Goal: Transaction & Acquisition: Purchase product/service

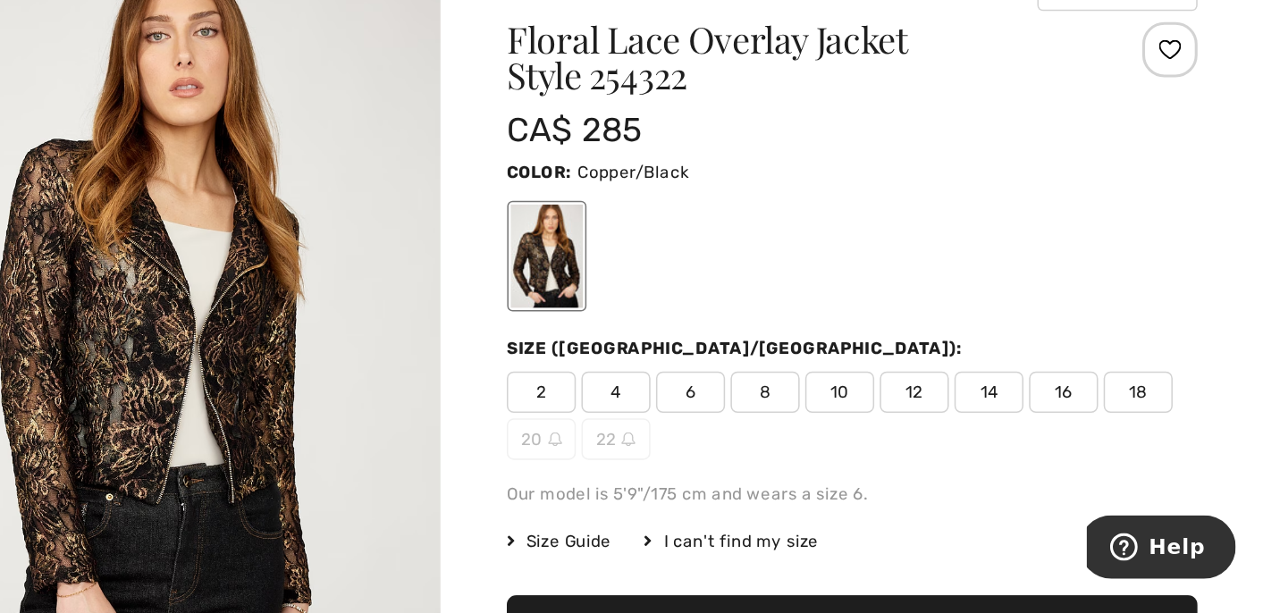
click at [1185, 394] on span "18" at bounding box center [1181, 399] width 45 height 27
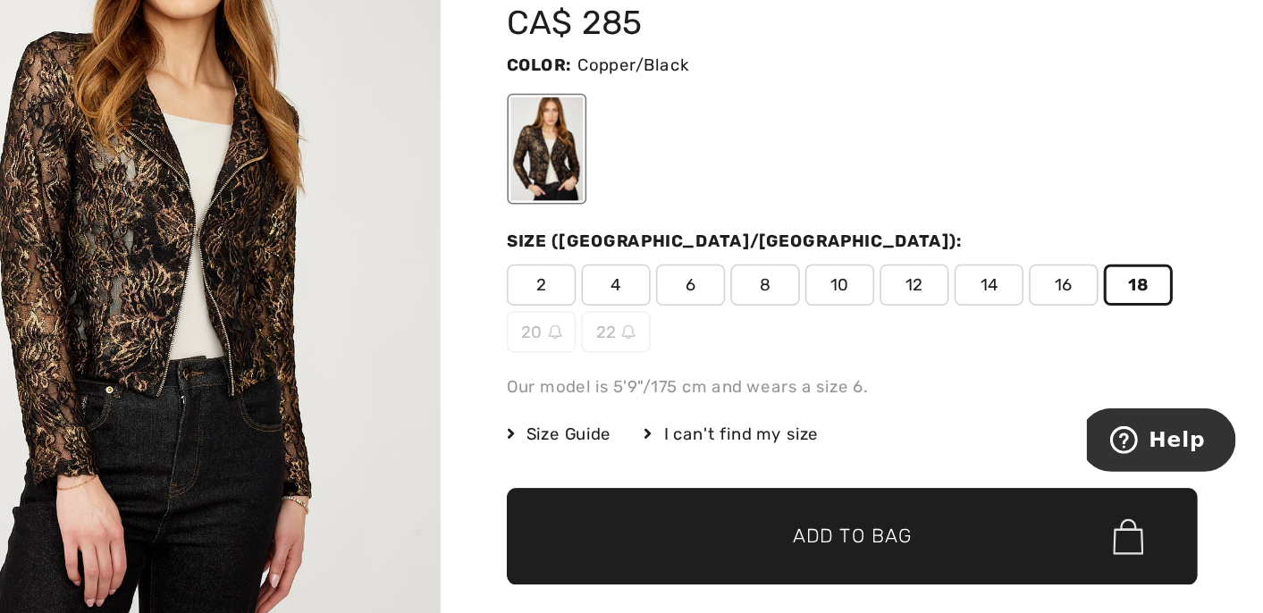
scroll to position [19, 0]
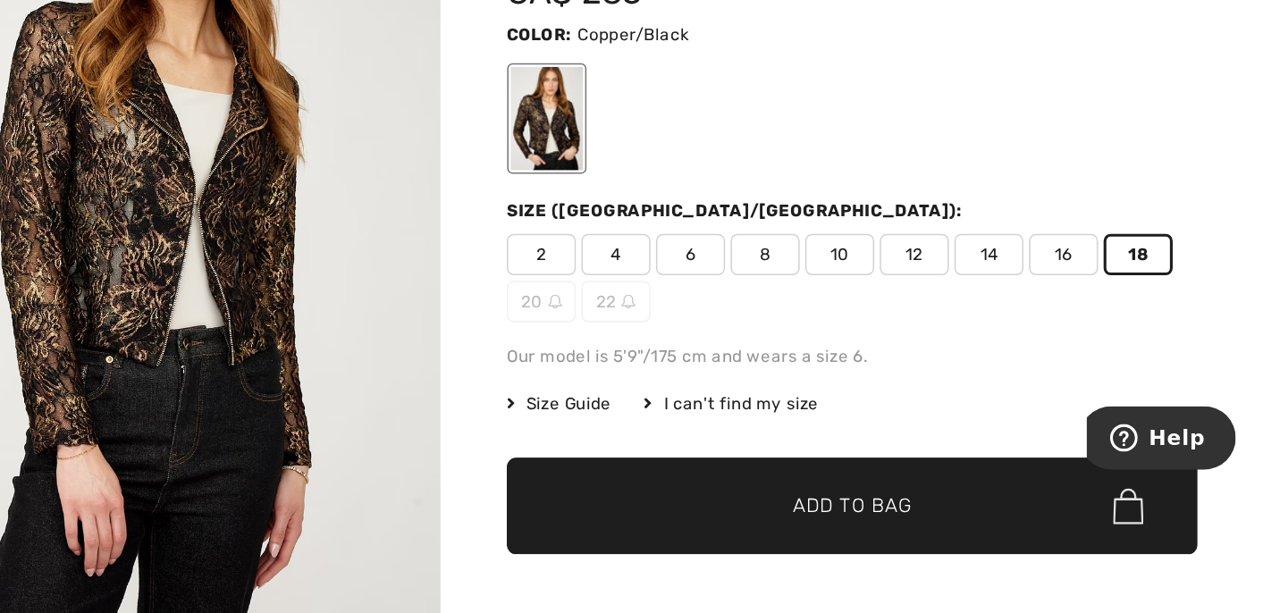
click at [1016, 531] on span "✔ Added to Bag Add to Bag" at bounding box center [996, 543] width 447 height 63
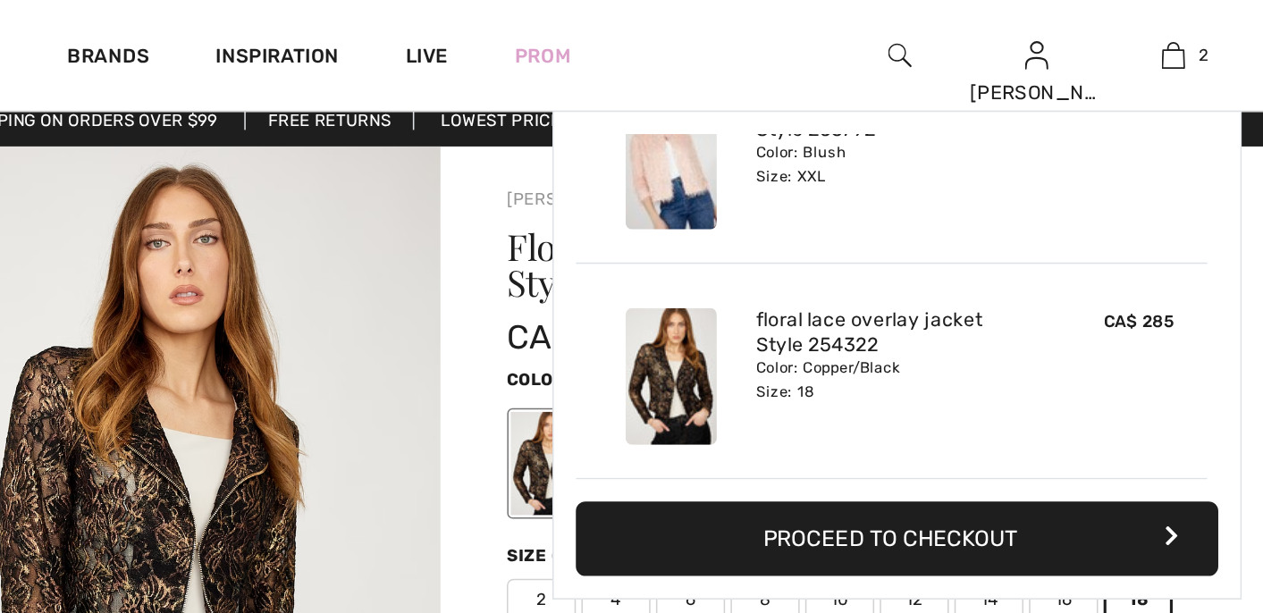
scroll to position [0, 0]
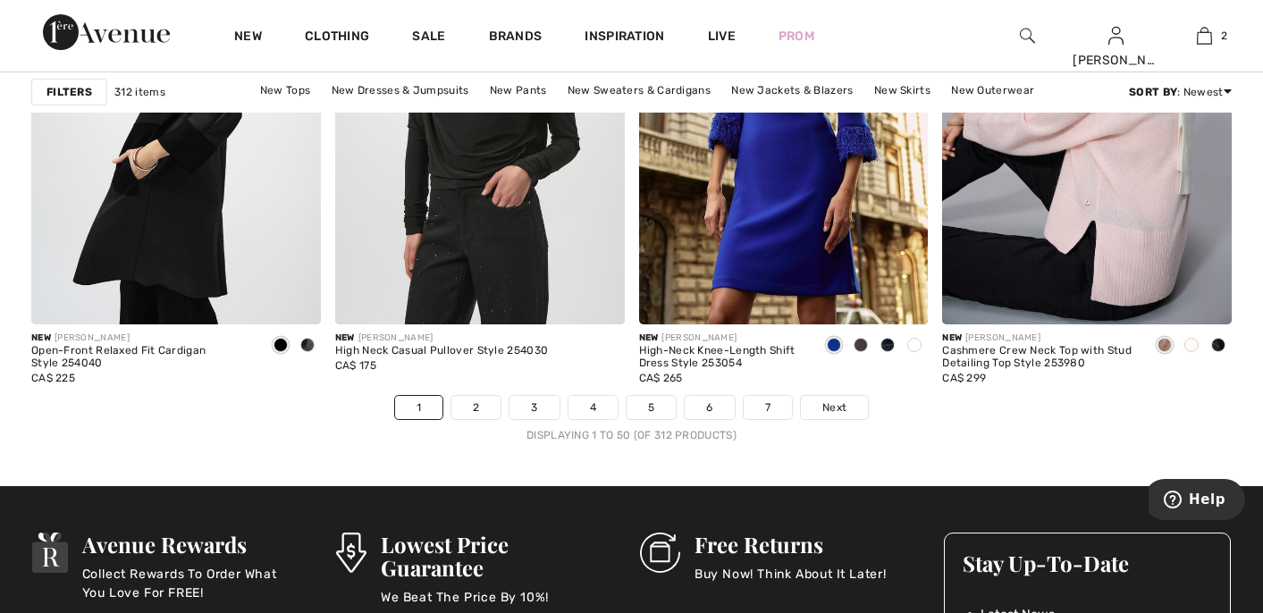
scroll to position [7747, 0]
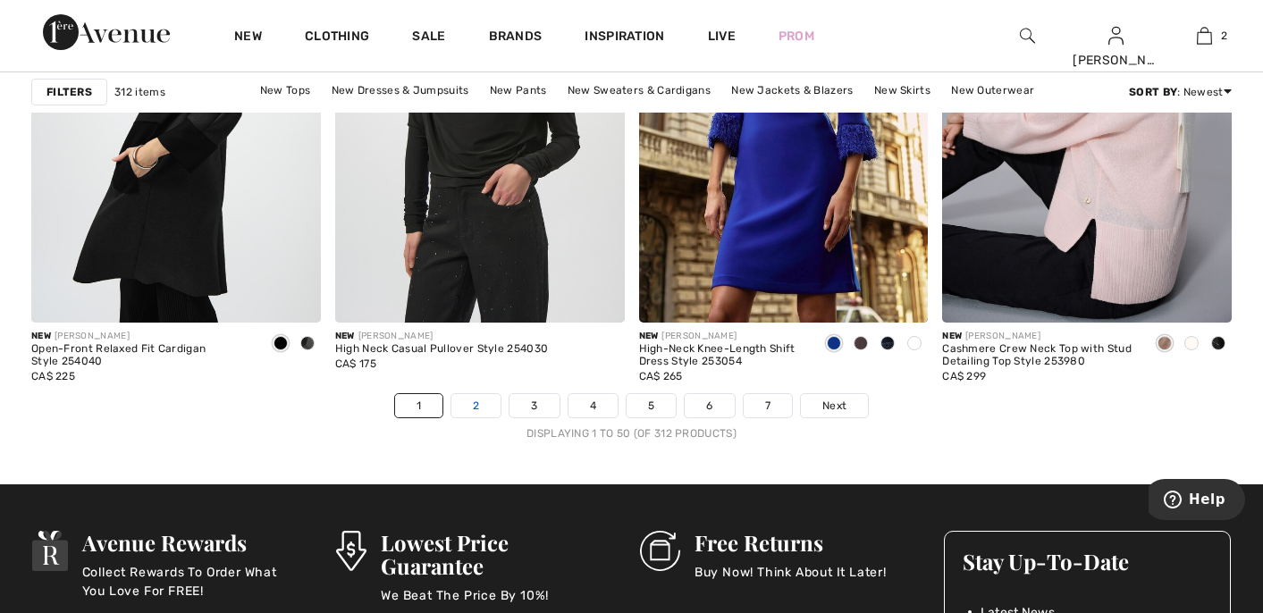
click at [473, 400] on link "2" at bounding box center [475, 405] width 49 height 23
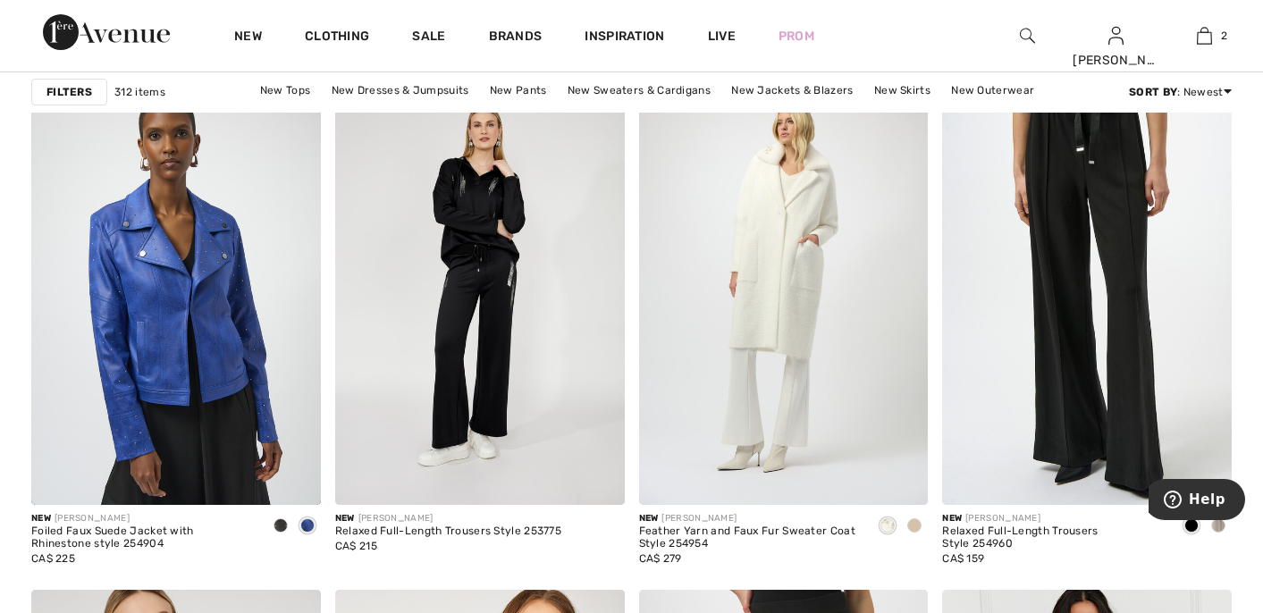
scroll to position [6529, 0]
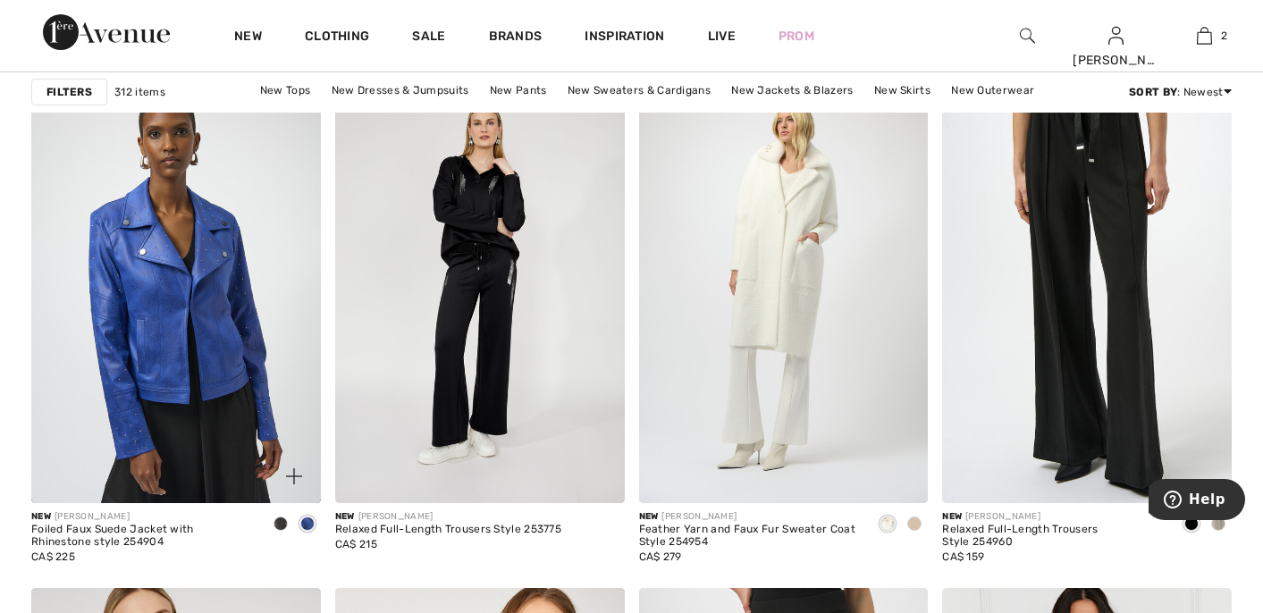
click at [281, 519] on span at bounding box center [280, 524] width 14 height 14
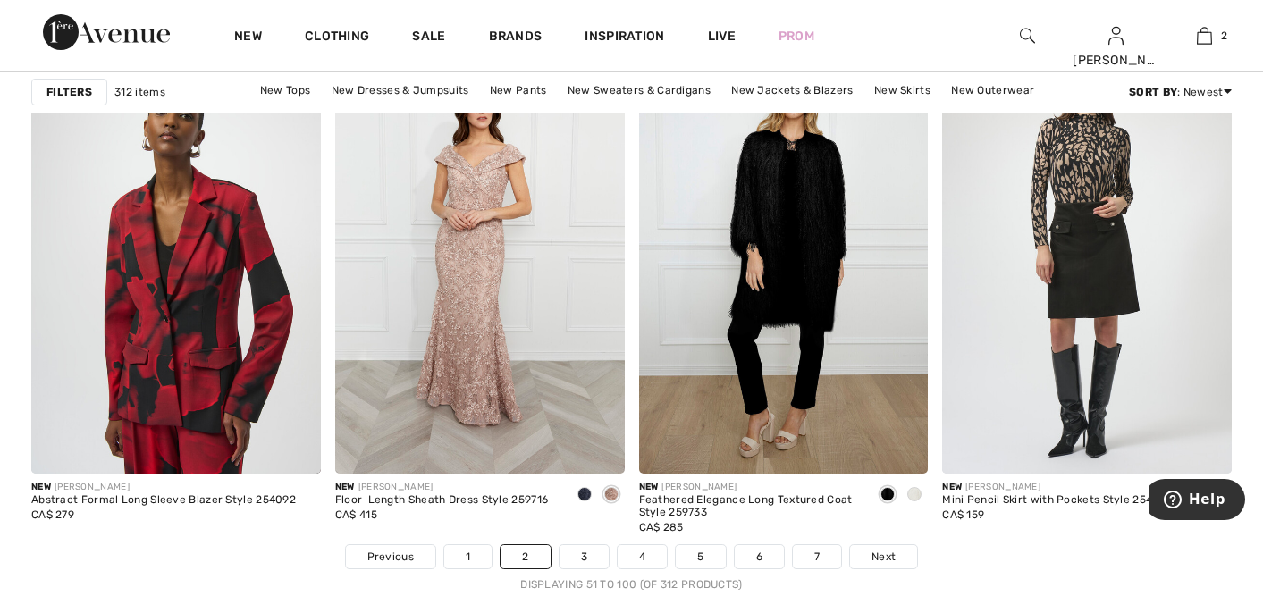
scroll to position [7619, 0]
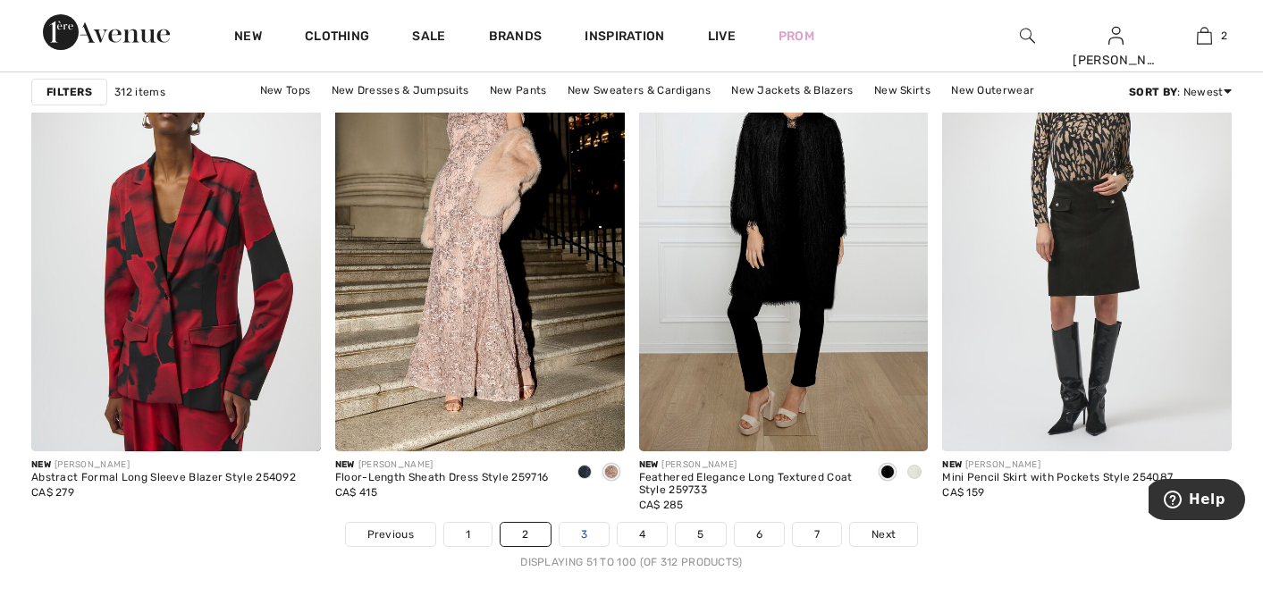
click at [585, 534] on link "3" at bounding box center [583, 534] width 49 height 23
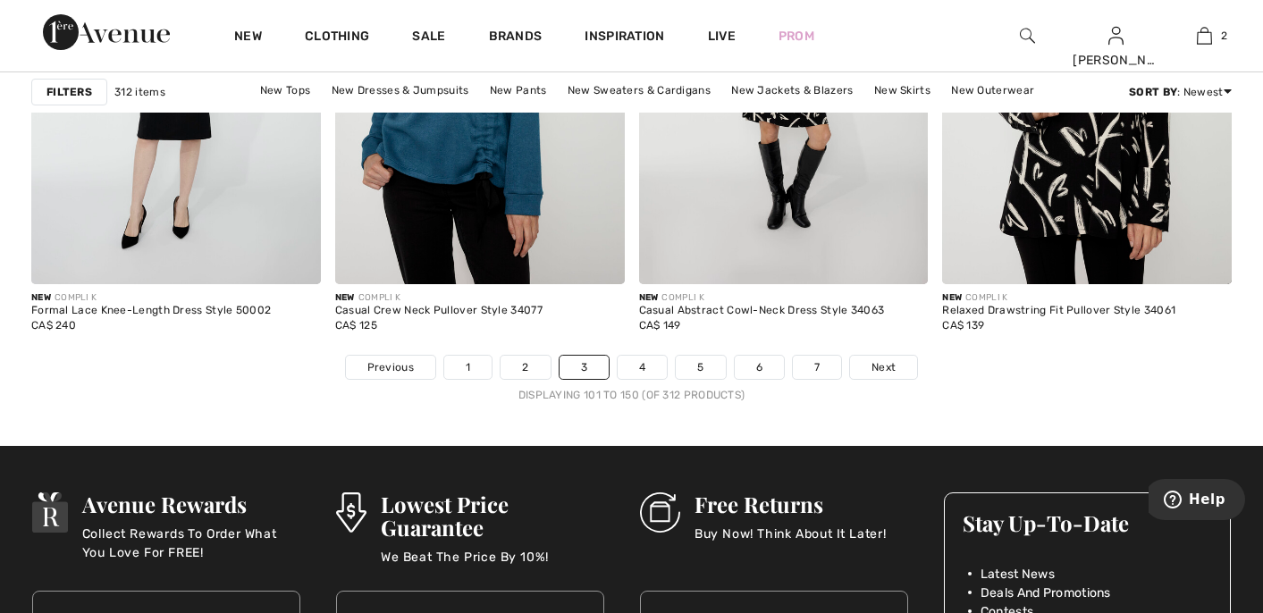
scroll to position [7806, 0]
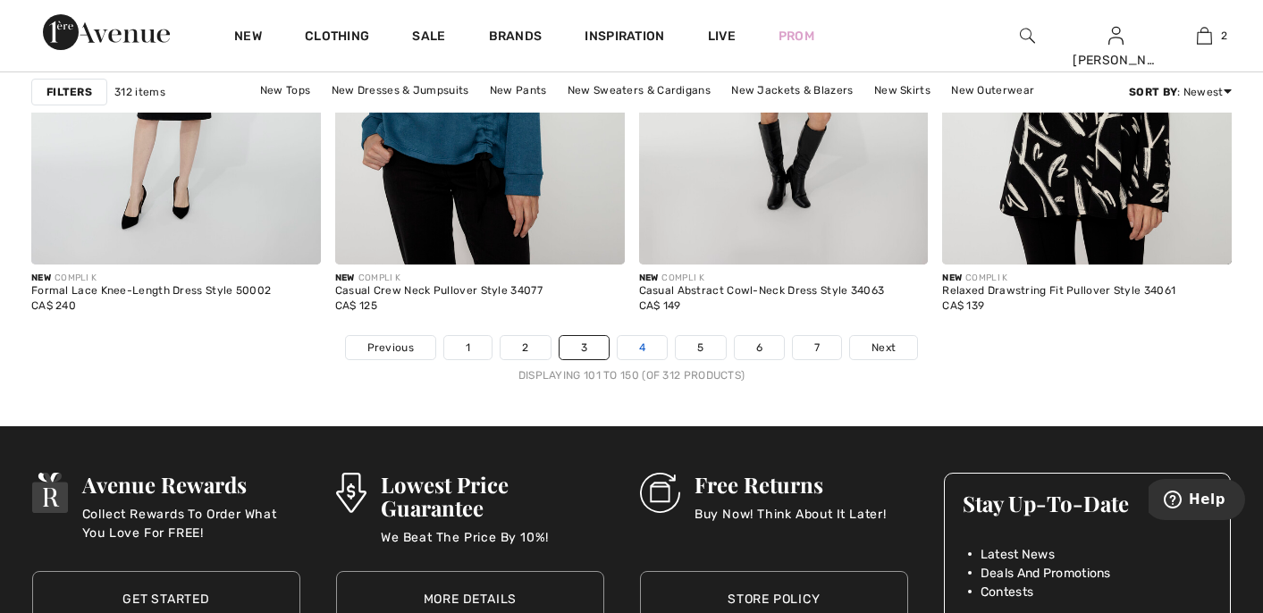
click at [637, 349] on link "4" at bounding box center [642, 347] width 49 height 23
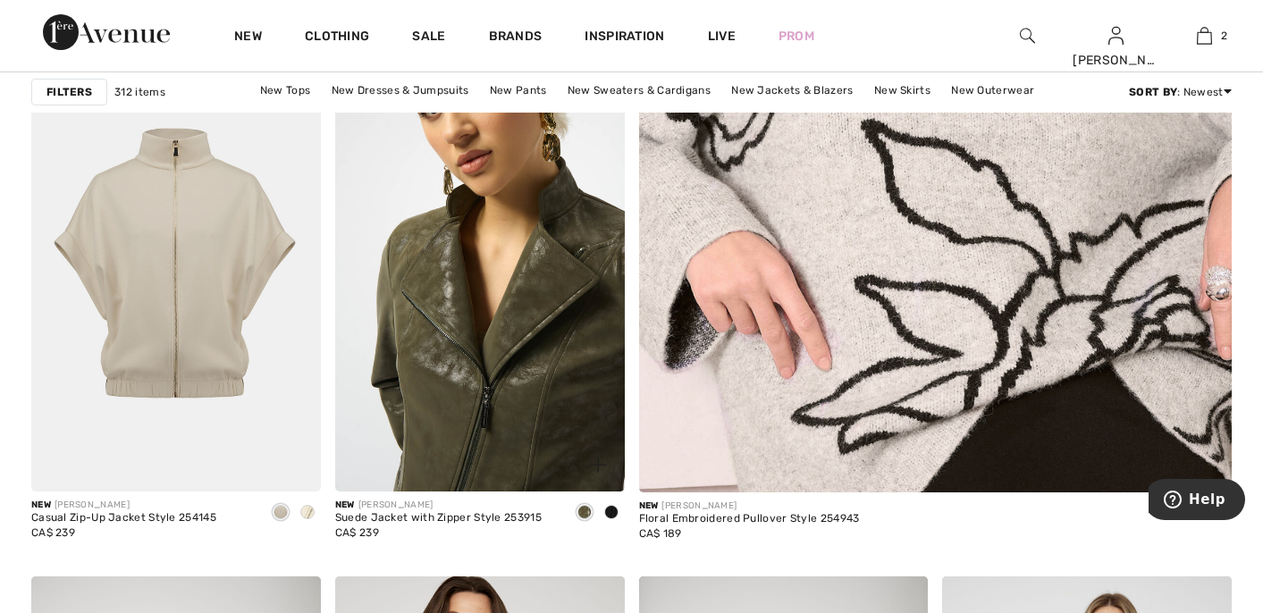
scroll to position [755, 0]
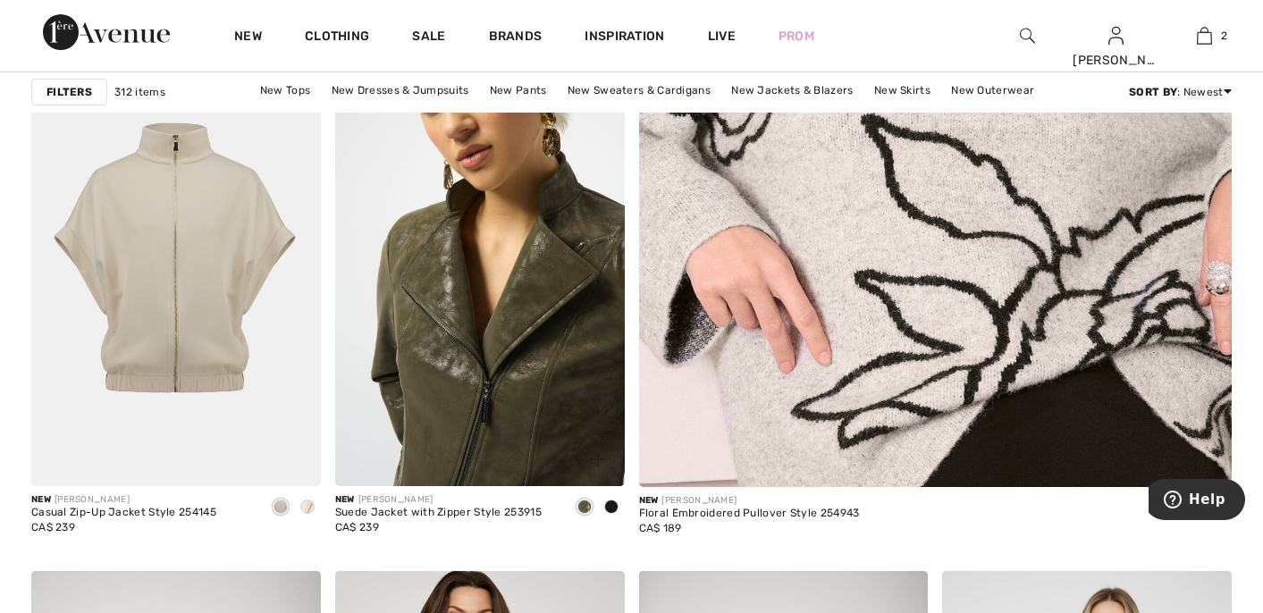
click at [547, 349] on img at bounding box center [480, 270] width 290 height 434
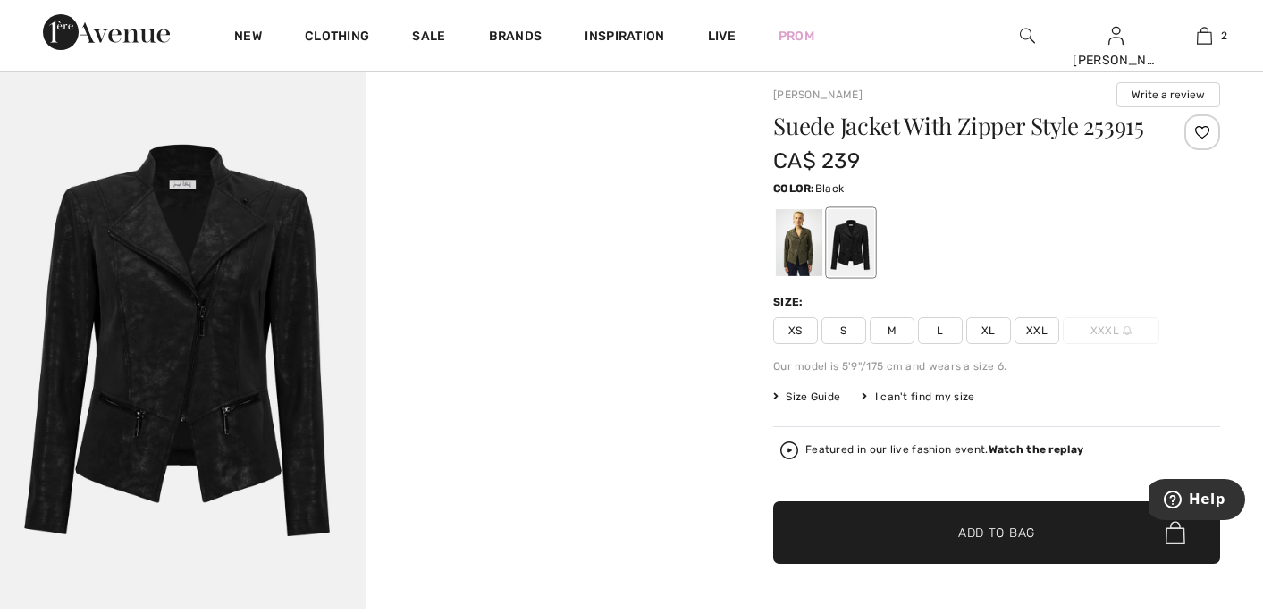
scroll to position [45, 0]
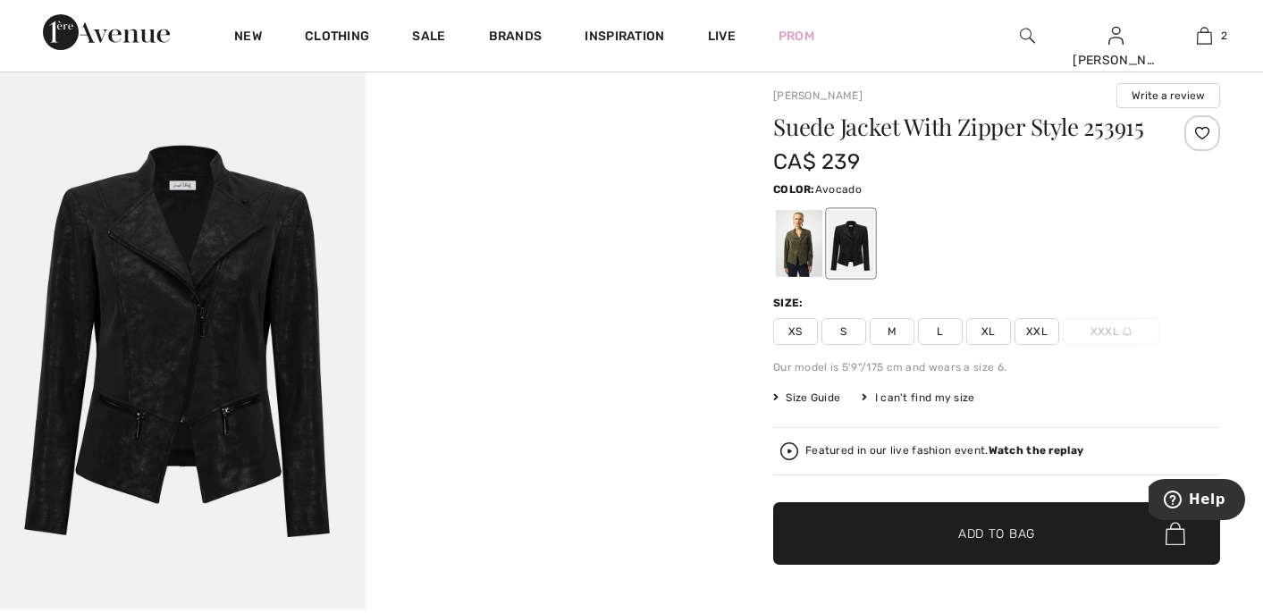
click at [794, 273] on div at bounding box center [799, 243] width 46 height 67
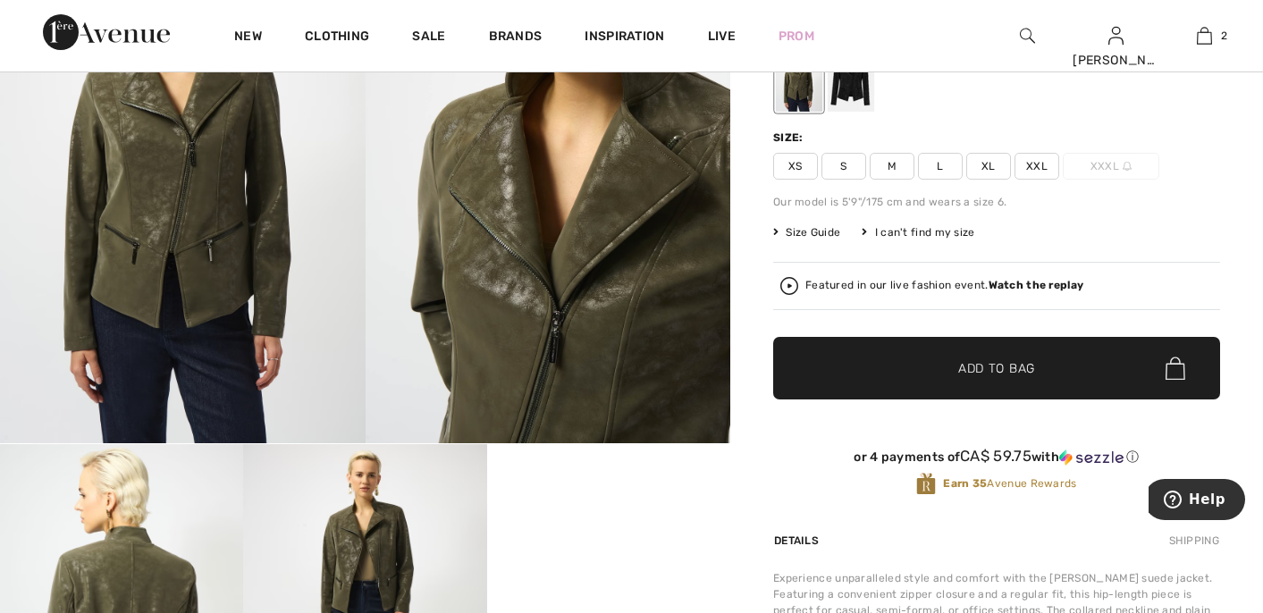
scroll to position [211, 0]
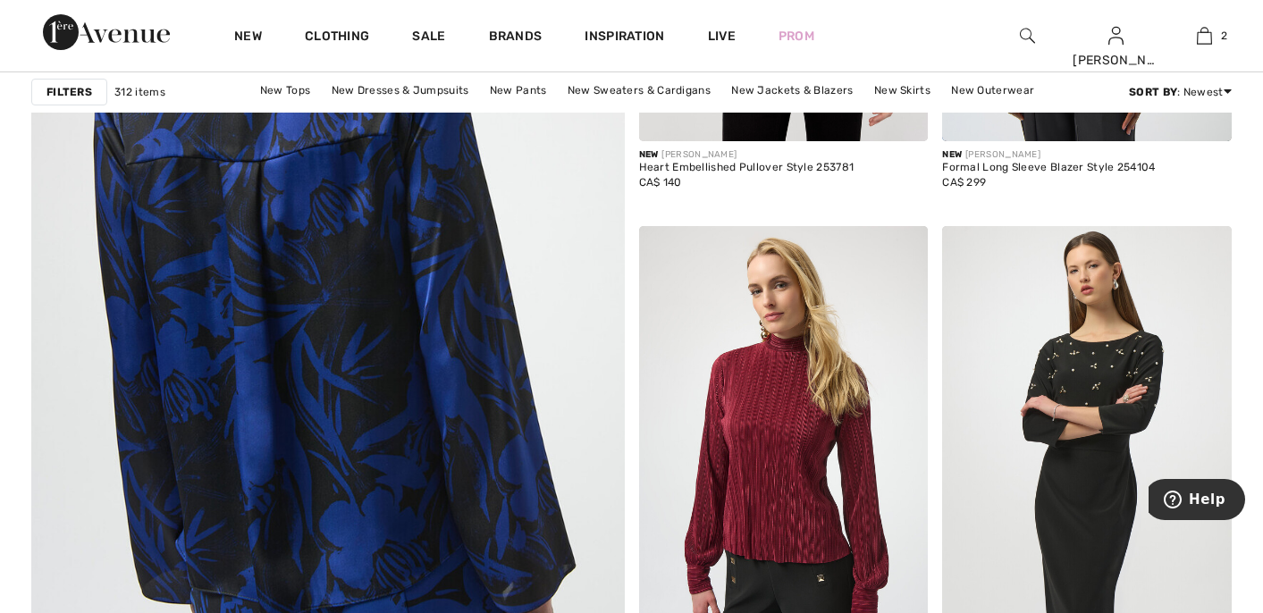
scroll to position [4606, 0]
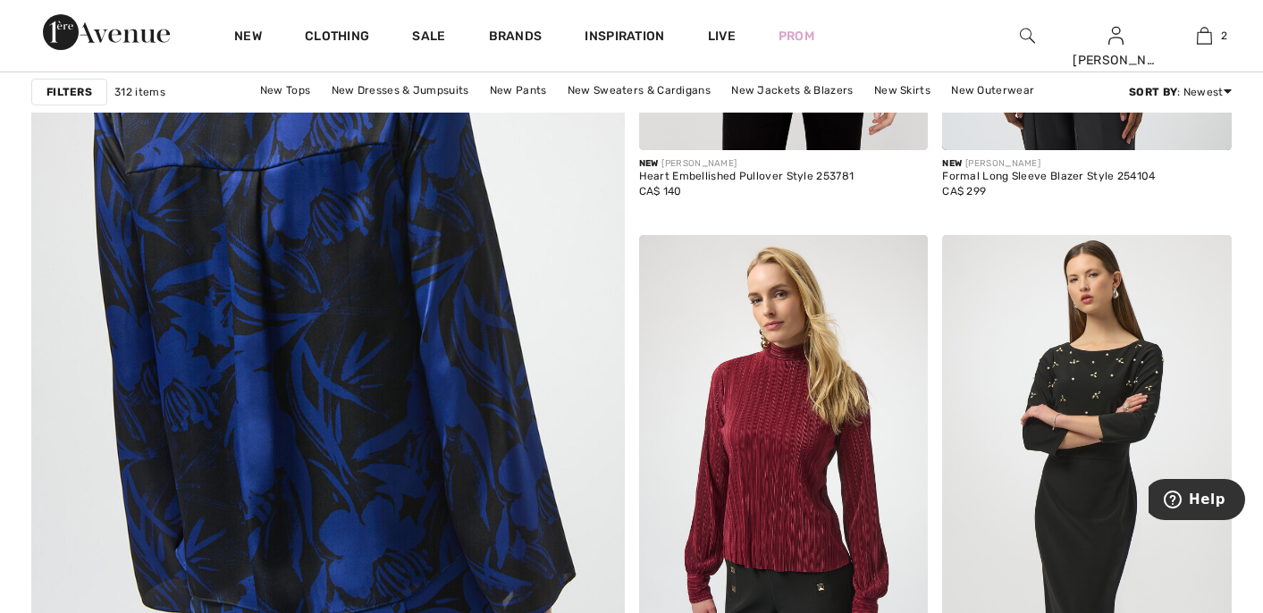
click at [334, 402] on img at bounding box center [327, 250] width 711 height 1067
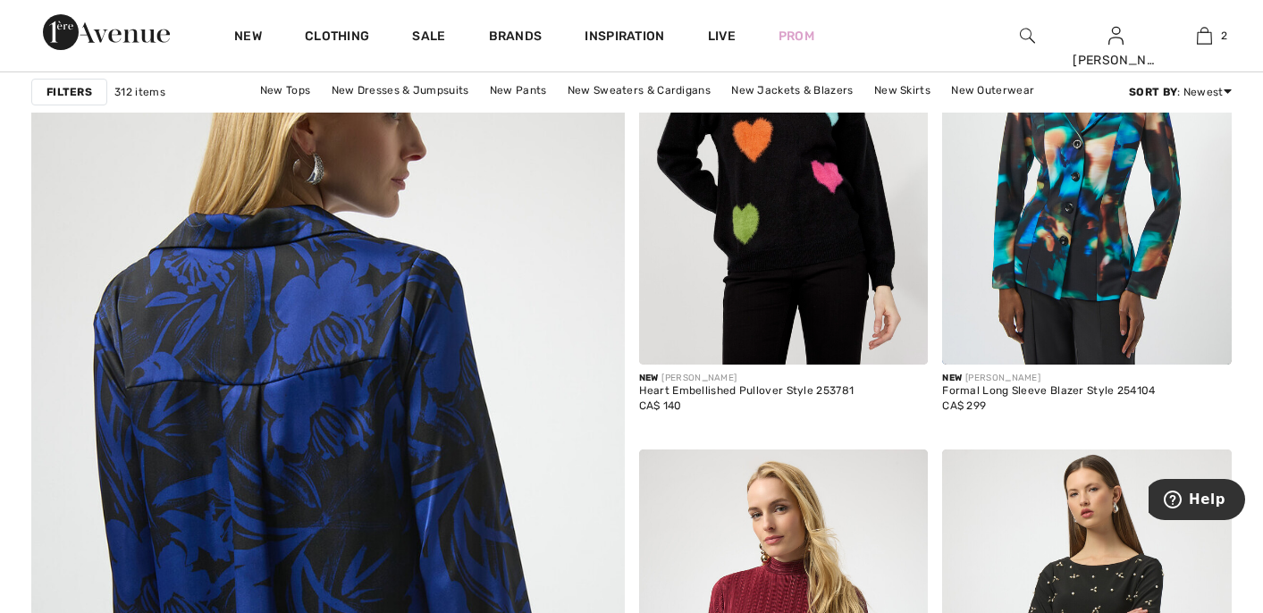
scroll to position [4388, 0]
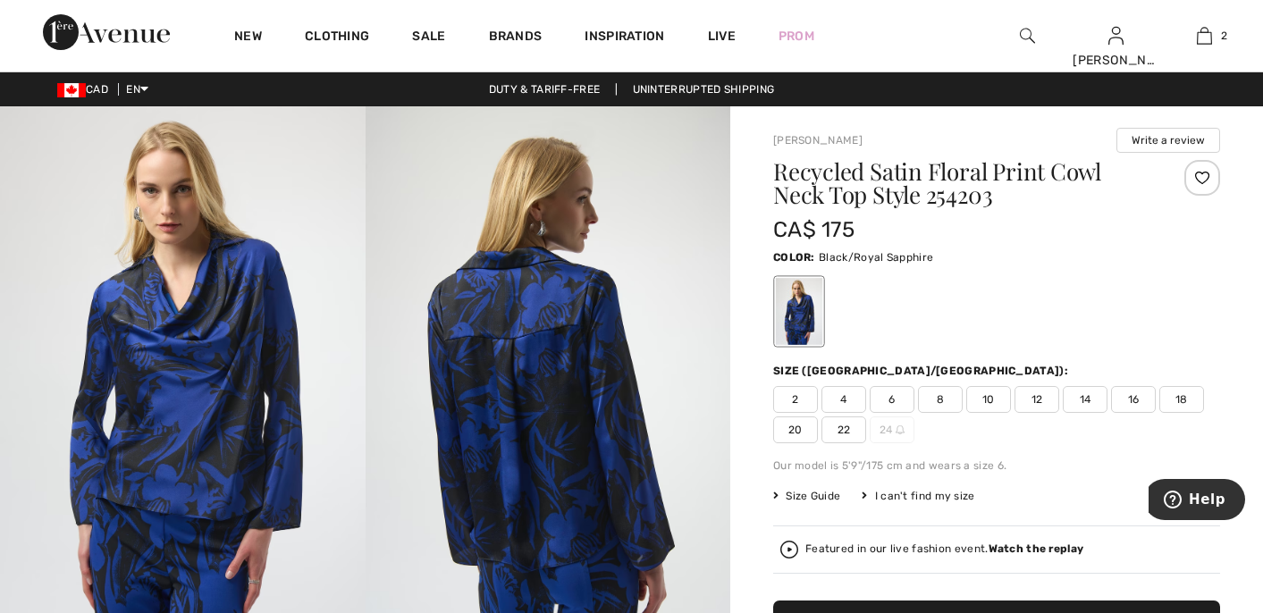
click at [1138, 400] on span "16" at bounding box center [1133, 399] width 45 height 27
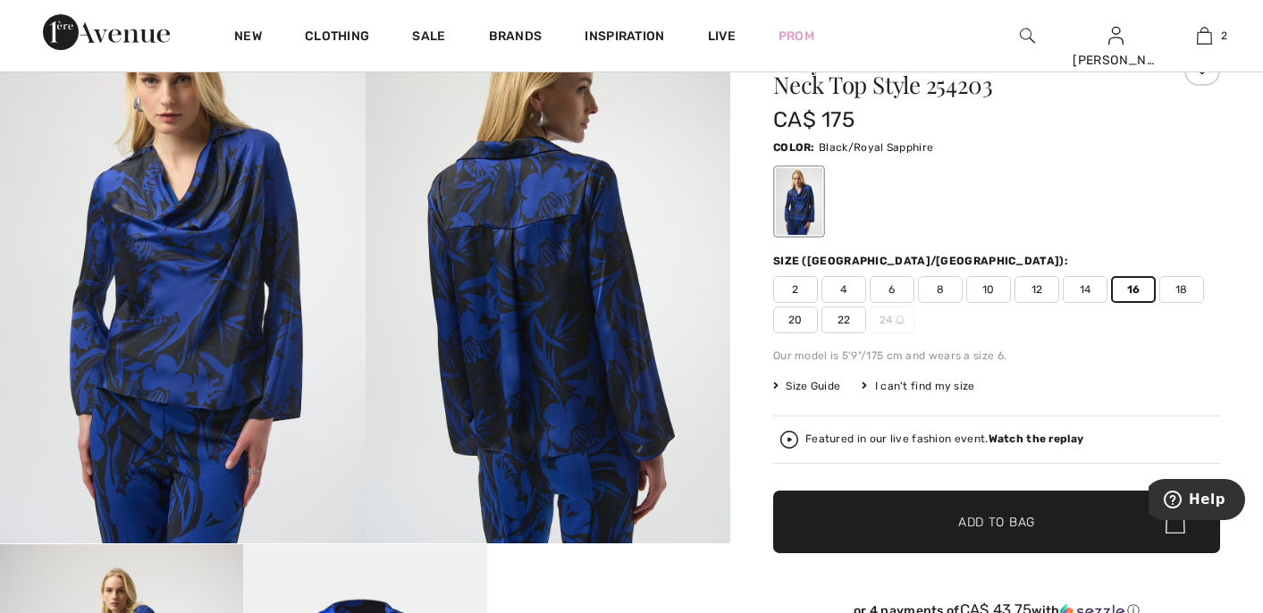
scroll to position [142, 0]
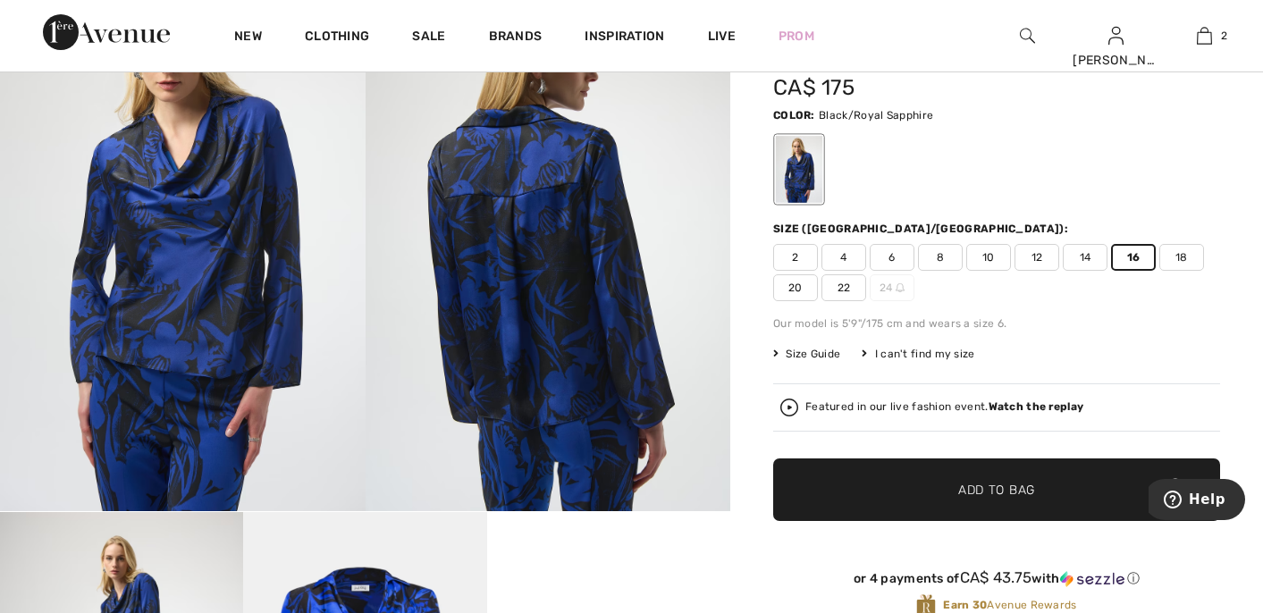
click at [1022, 479] on span "✔ Added to Bag Add to Bag" at bounding box center [996, 489] width 447 height 63
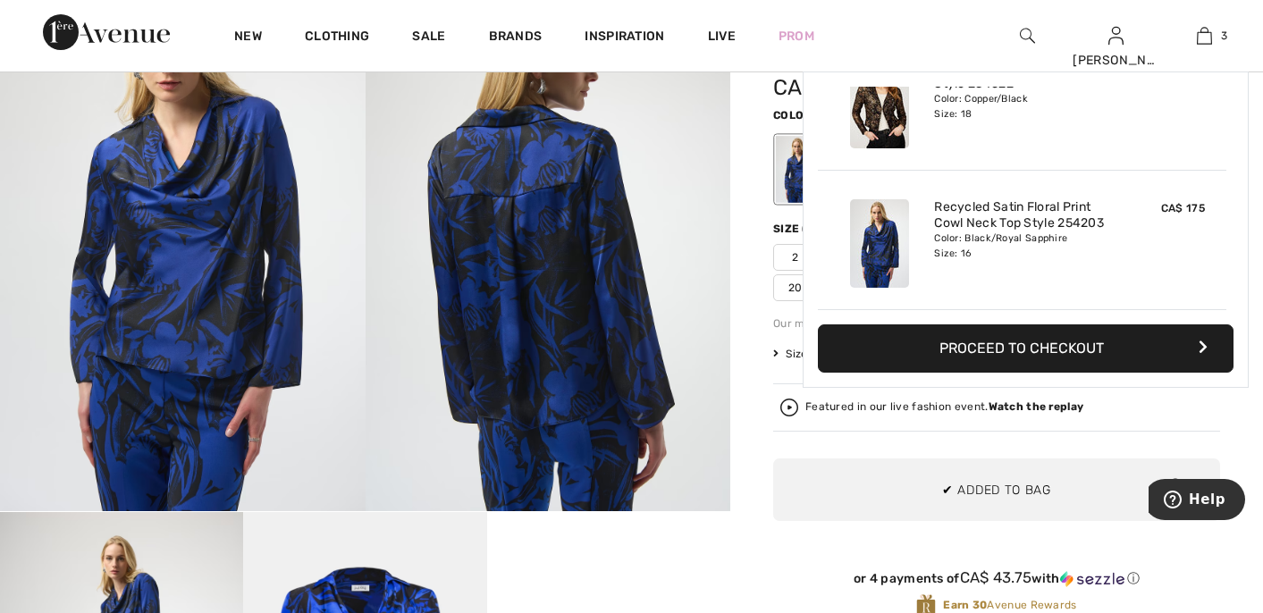
scroll to position [0, 0]
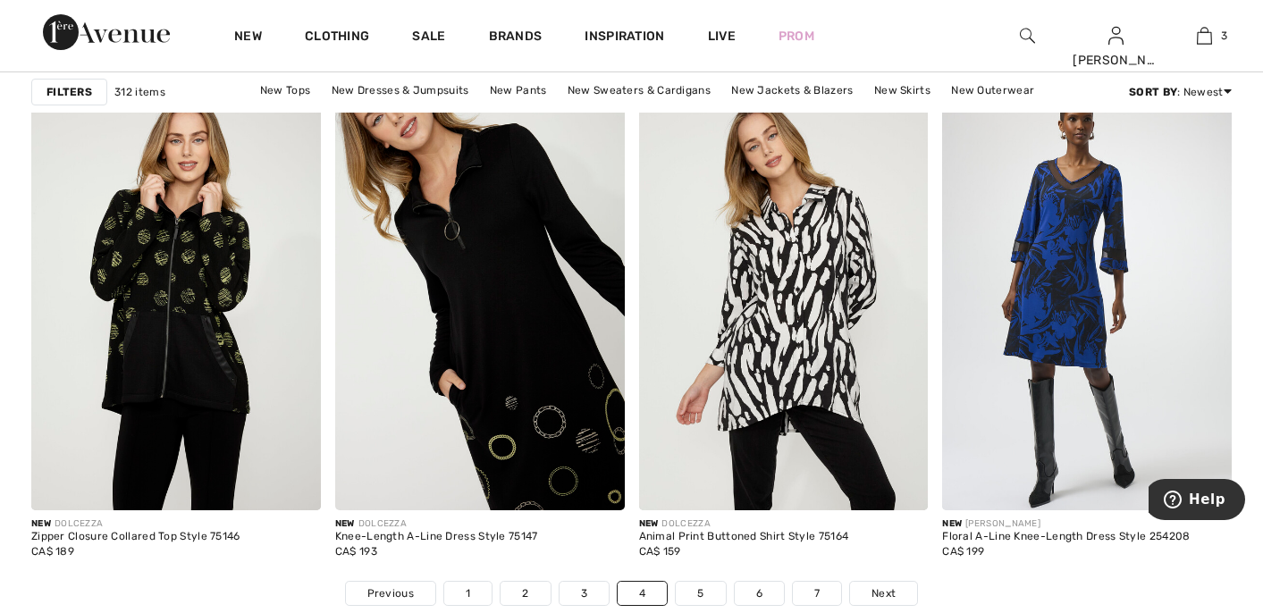
scroll to position [7564, 0]
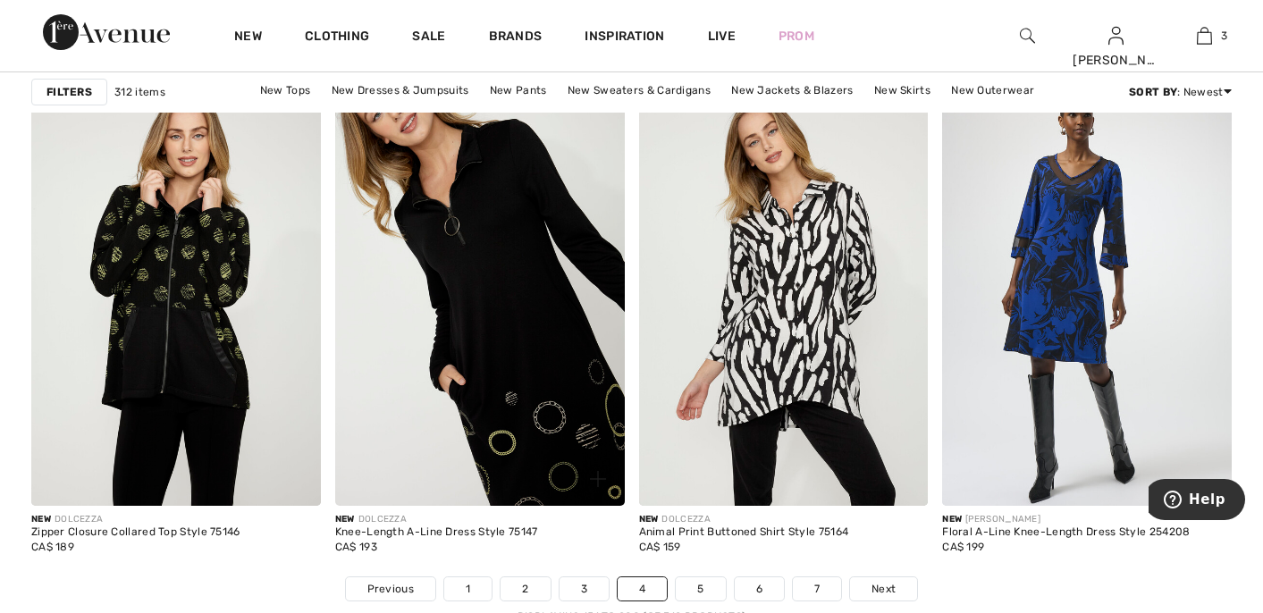
click at [492, 317] on img at bounding box center [480, 289] width 290 height 434
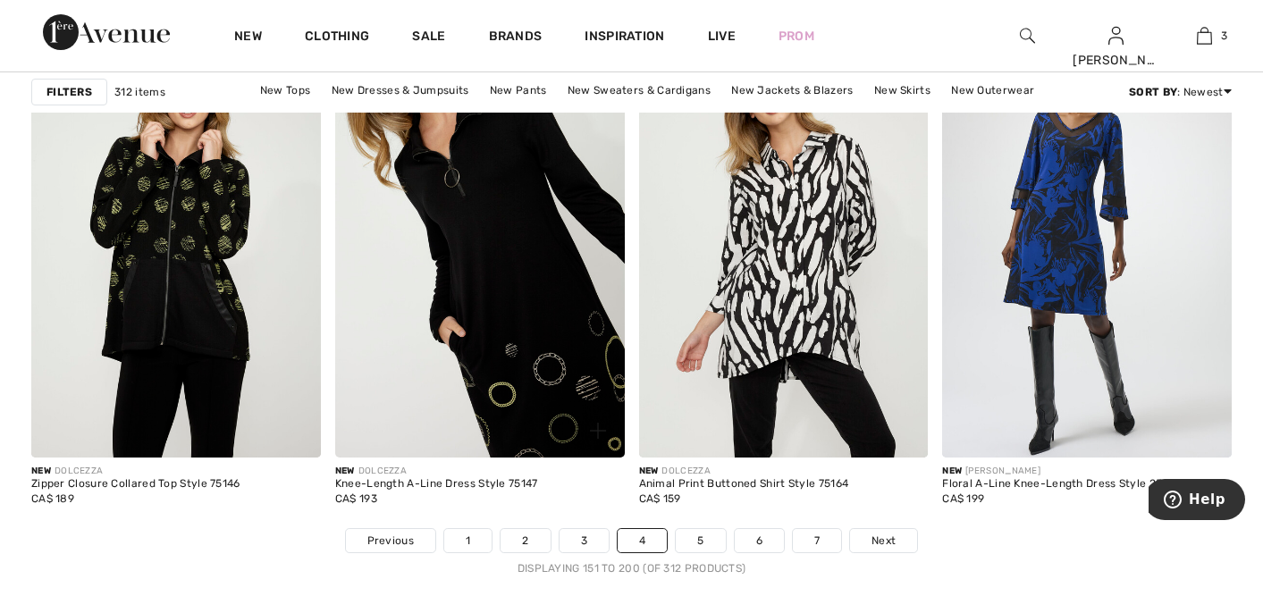
scroll to position [7627, 0]
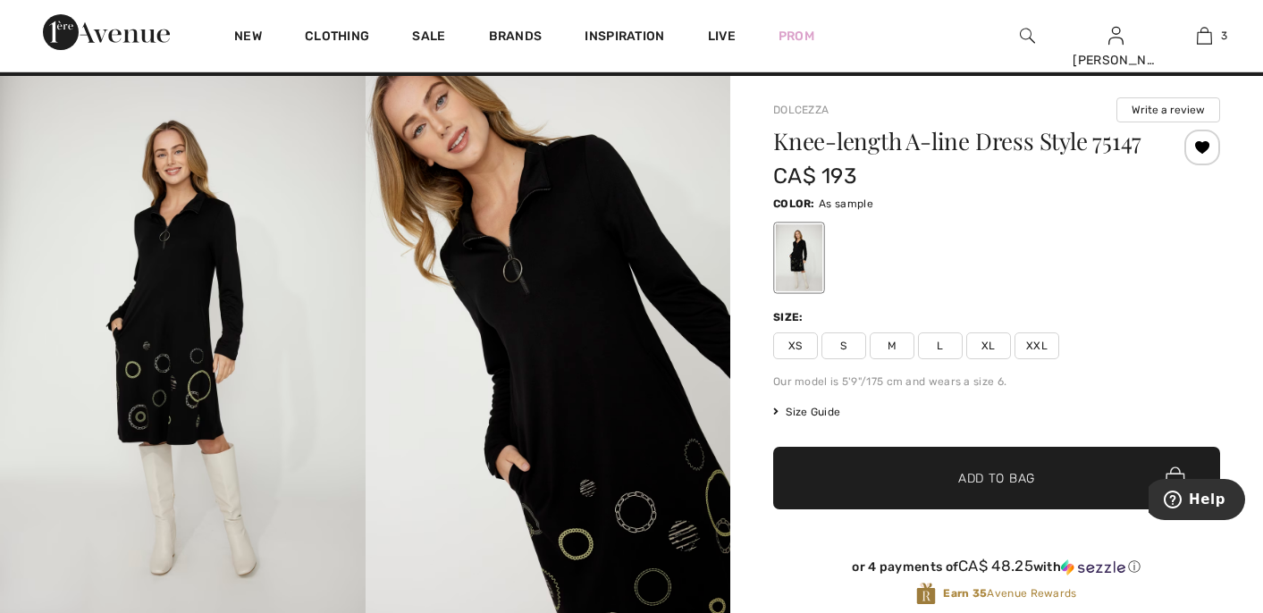
scroll to position [24, 0]
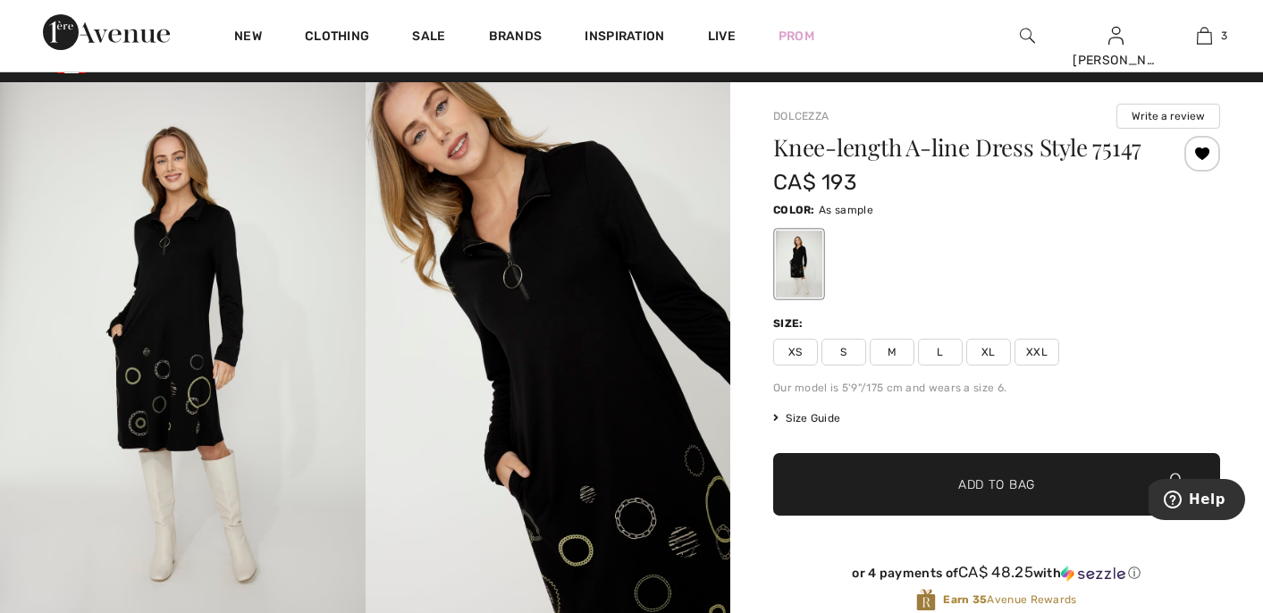
click at [985, 349] on span "XL" at bounding box center [988, 352] width 45 height 27
click at [951, 471] on span "✔ Added to Bag Add to Bag" at bounding box center [996, 484] width 447 height 63
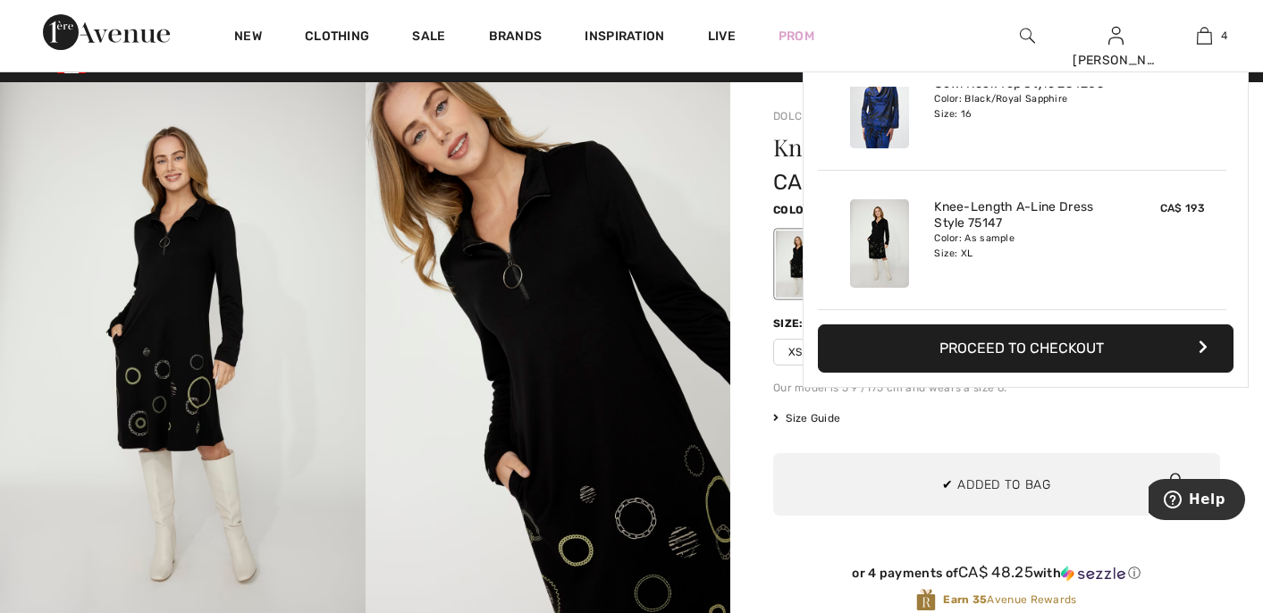
scroll to position [0, 0]
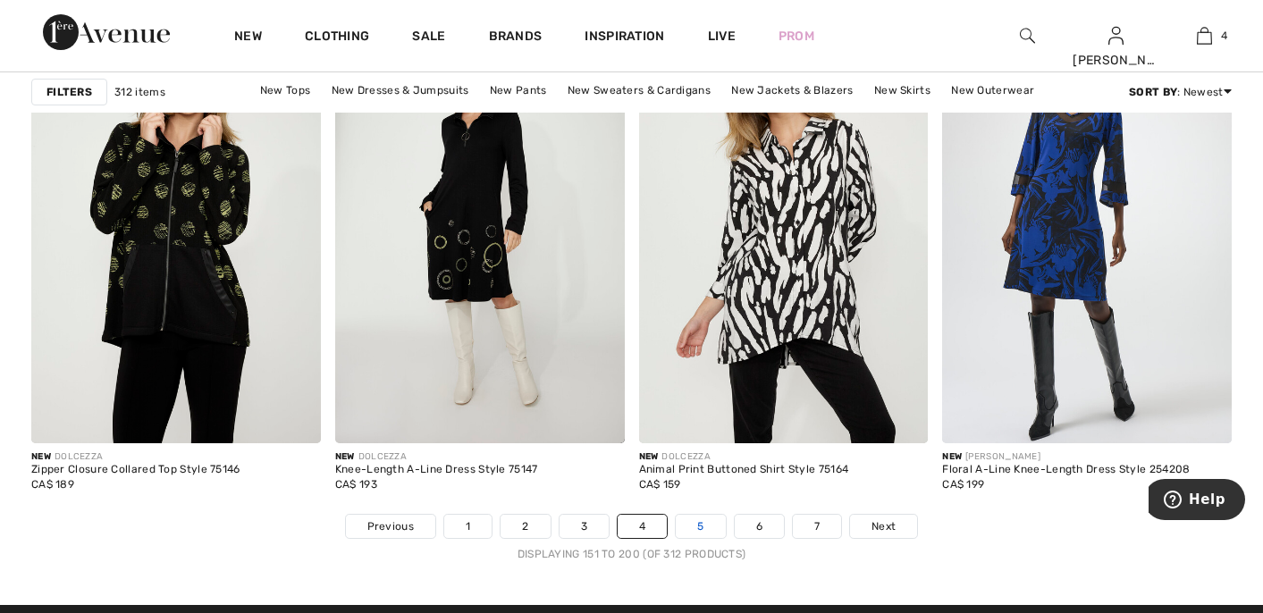
click at [699, 521] on link "5" at bounding box center [700, 526] width 49 height 23
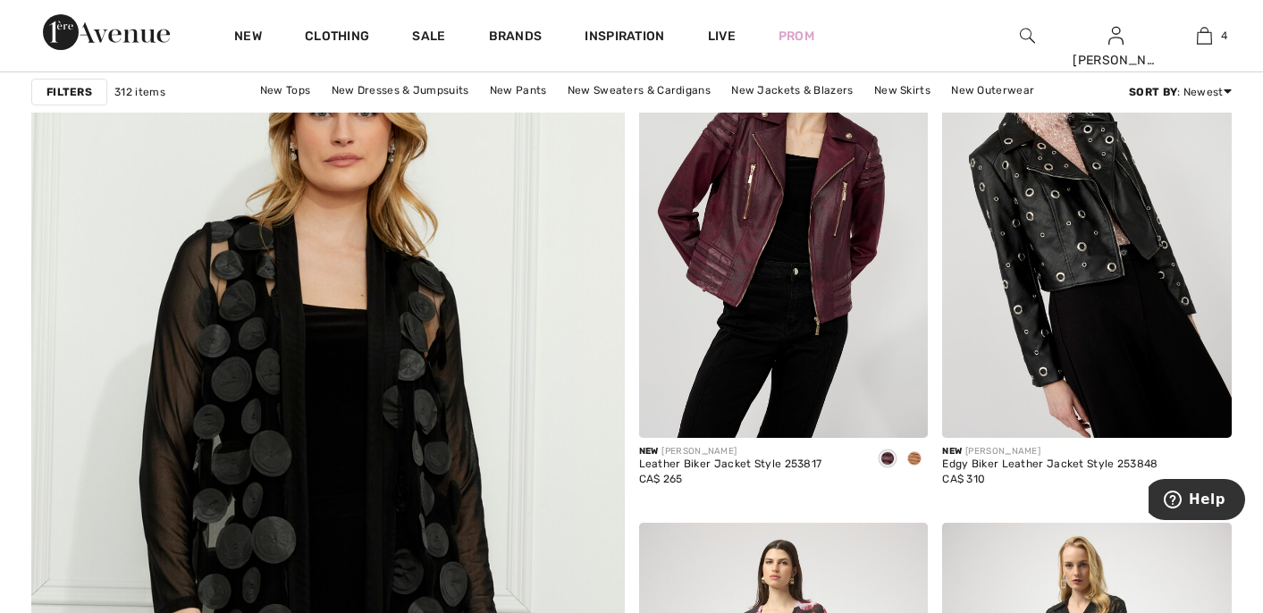
scroll to position [4317, 0]
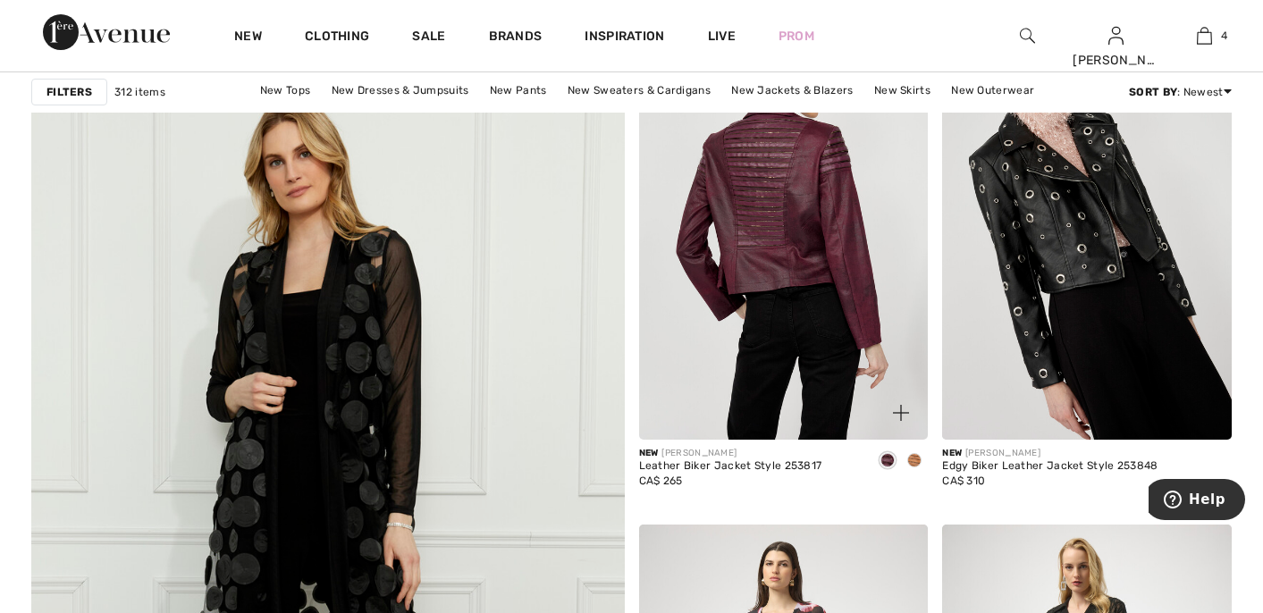
click at [813, 298] on img at bounding box center [784, 223] width 290 height 434
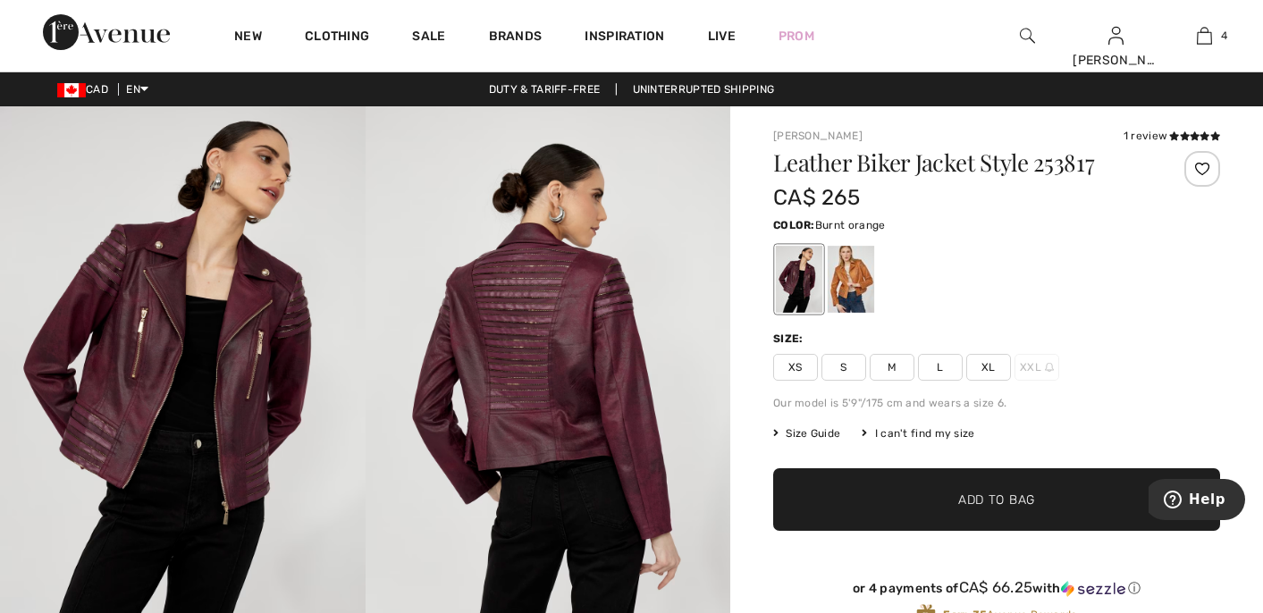
click at [860, 279] on div at bounding box center [851, 279] width 46 height 67
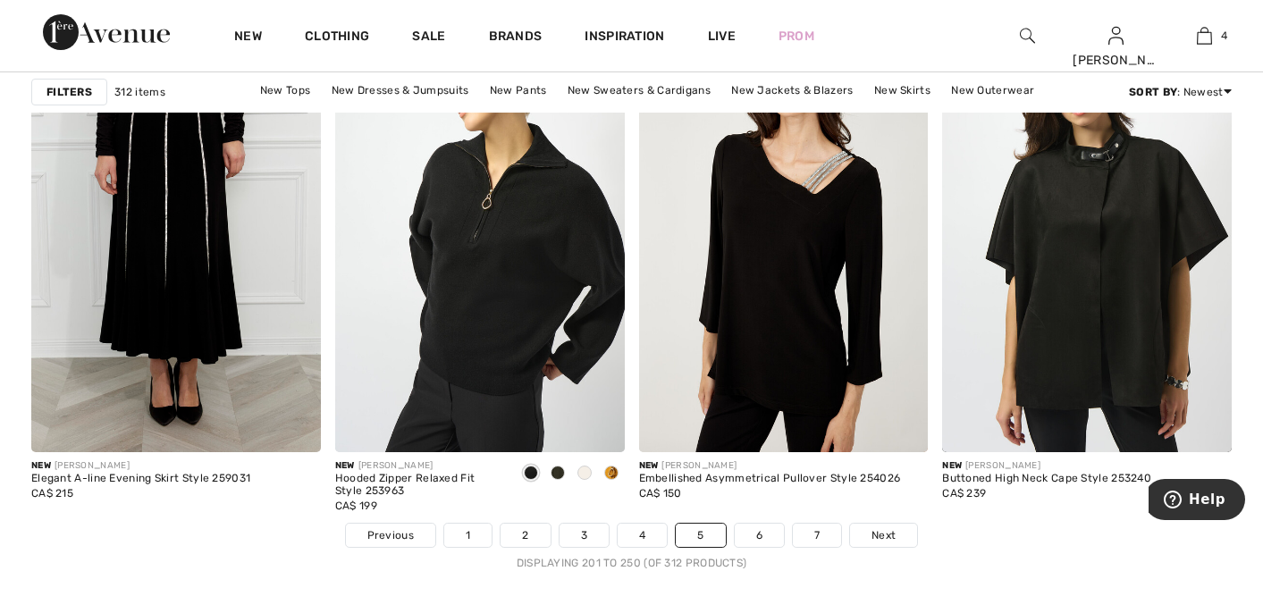
scroll to position [7624, 0]
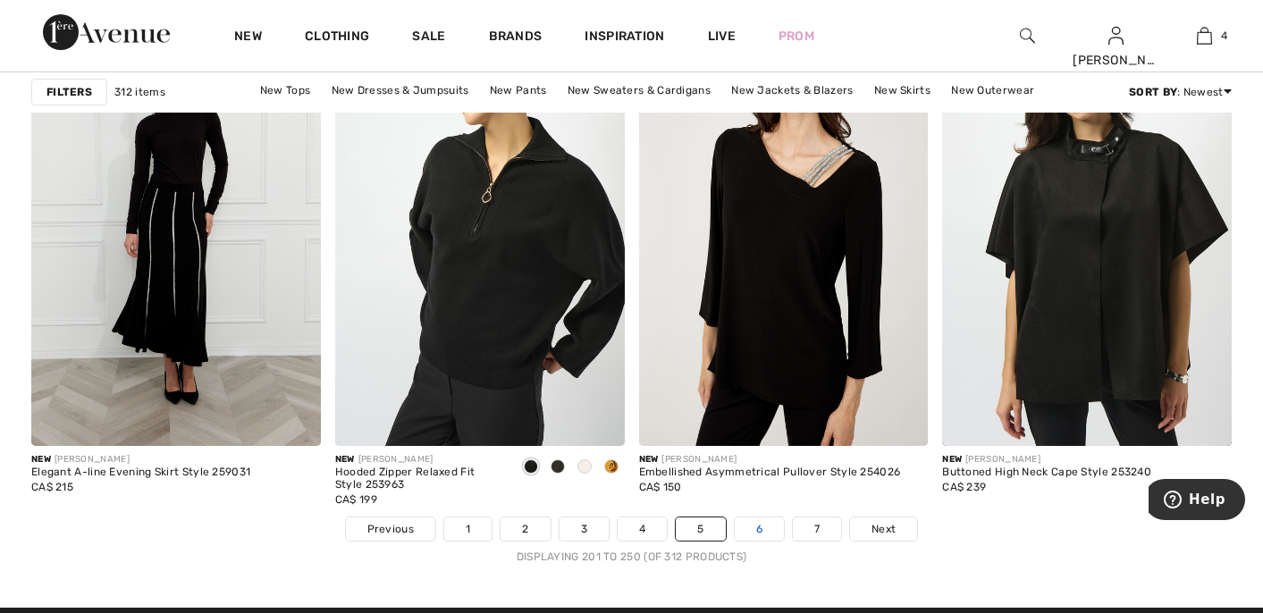
click at [761, 527] on link "6" at bounding box center [759, 528] width 49 height 23
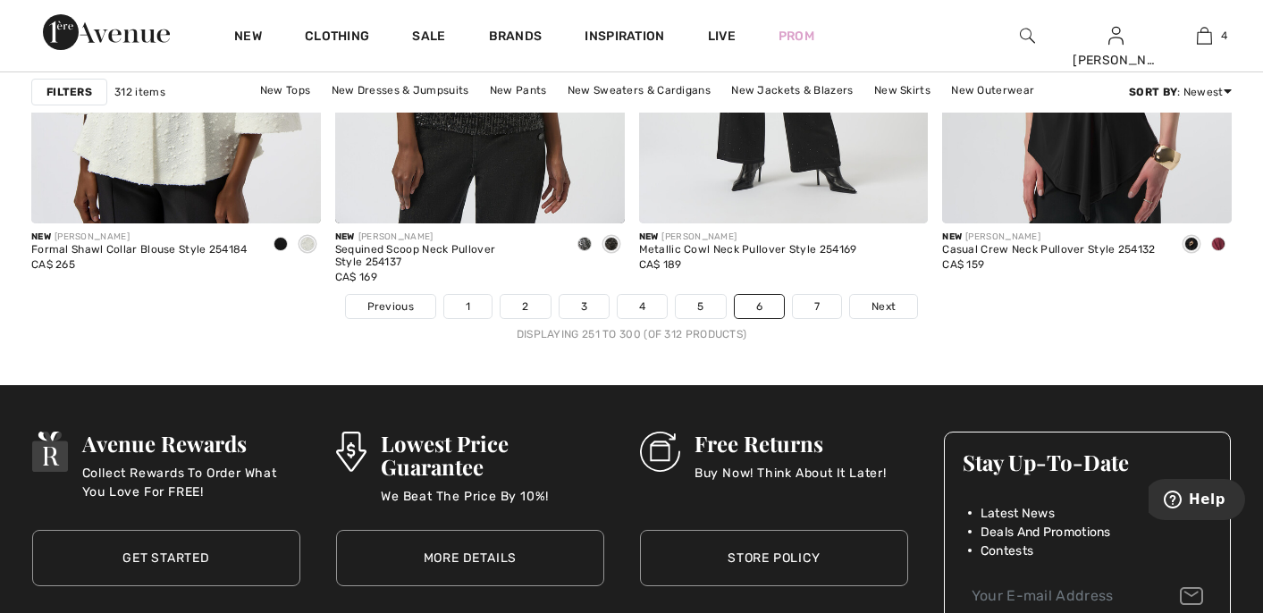
scroll to position [7859, 0]
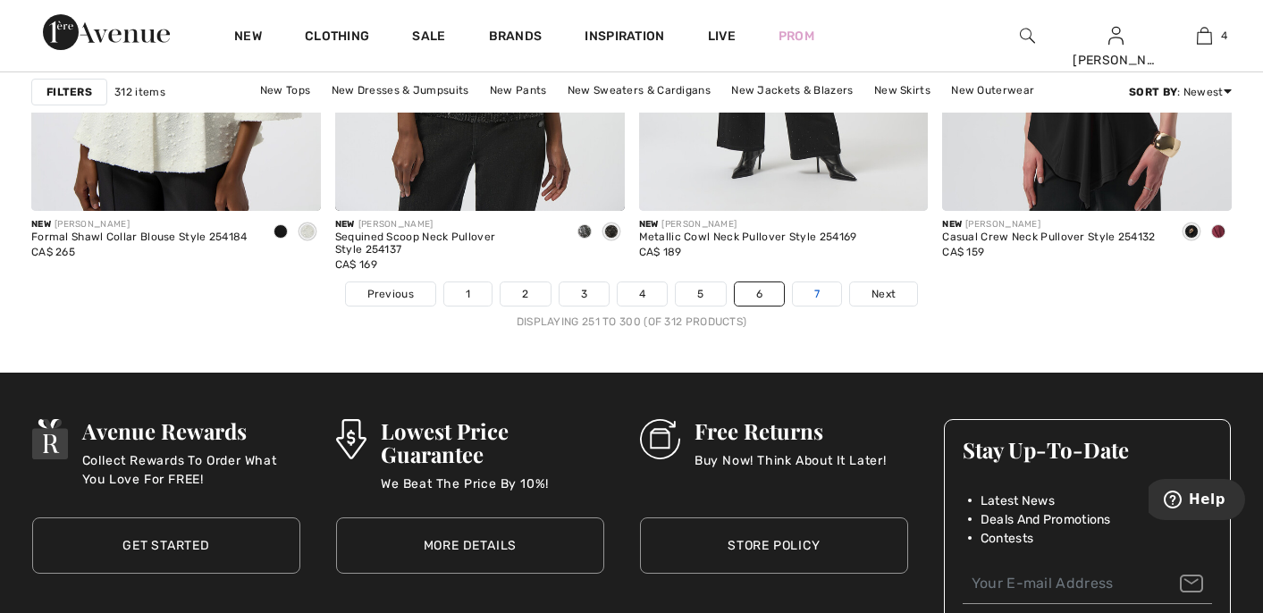
click at [811, 297] on link "7" at bounding box center [817, 293] width 48 height 23
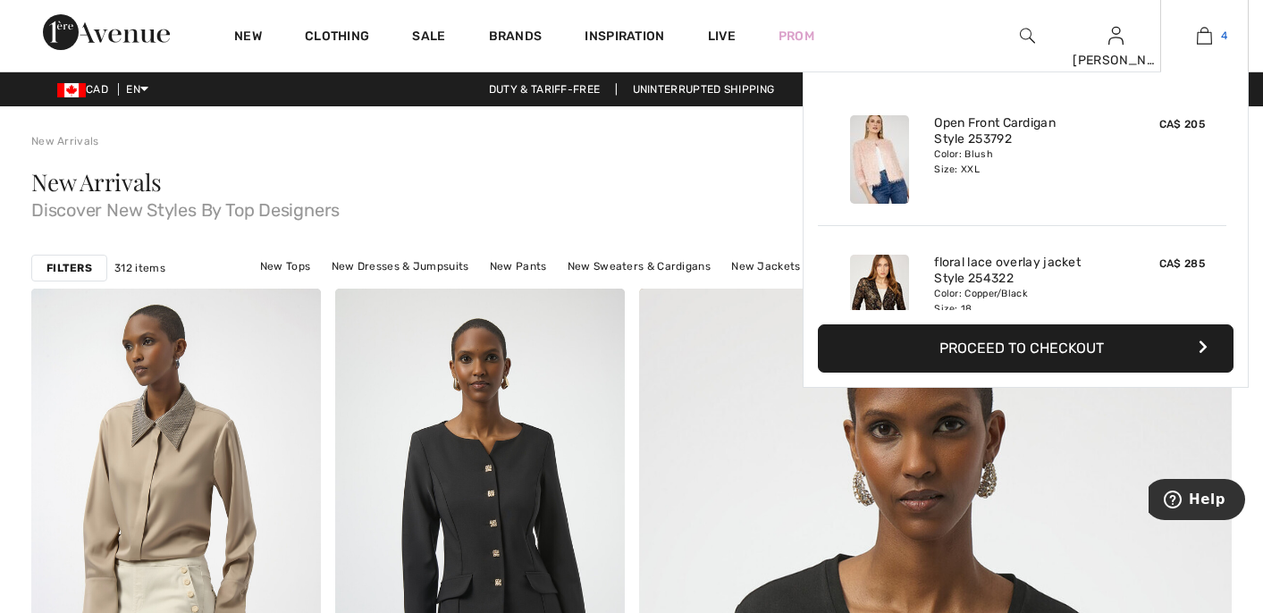
click at [1209, 29] on img at bounding box center [1204, 35] width 15 height 21
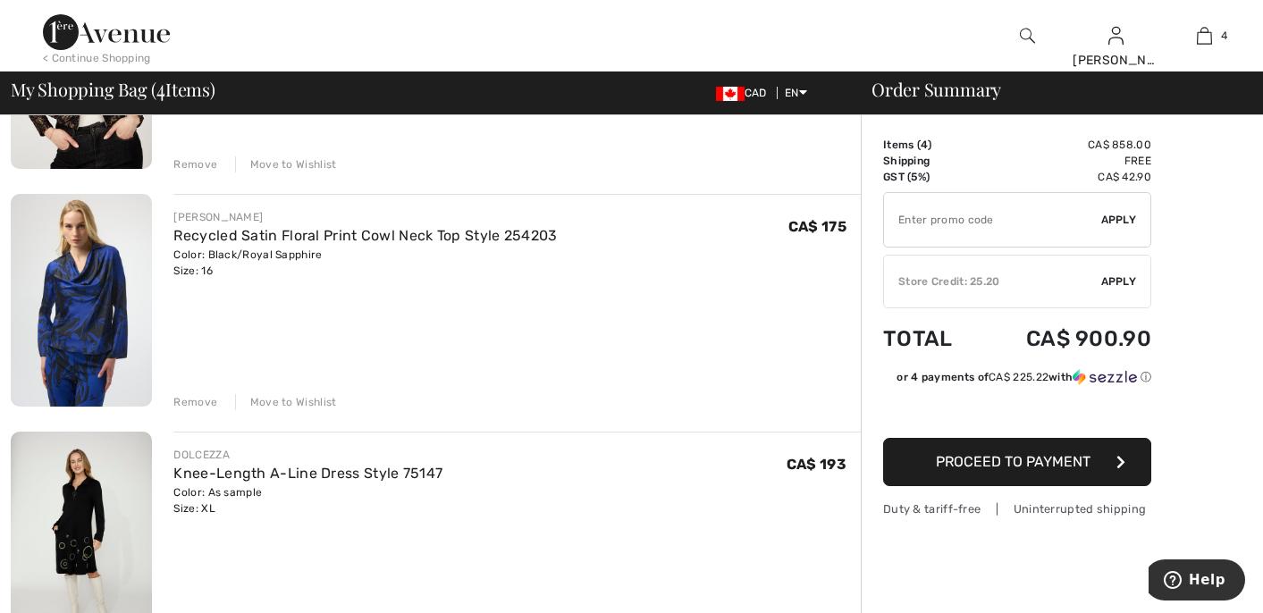
scroll to position [542, 0]
click at [308, 401] on div "Move to Wishlist" at bounding box center [286, 403] width 102 height 16
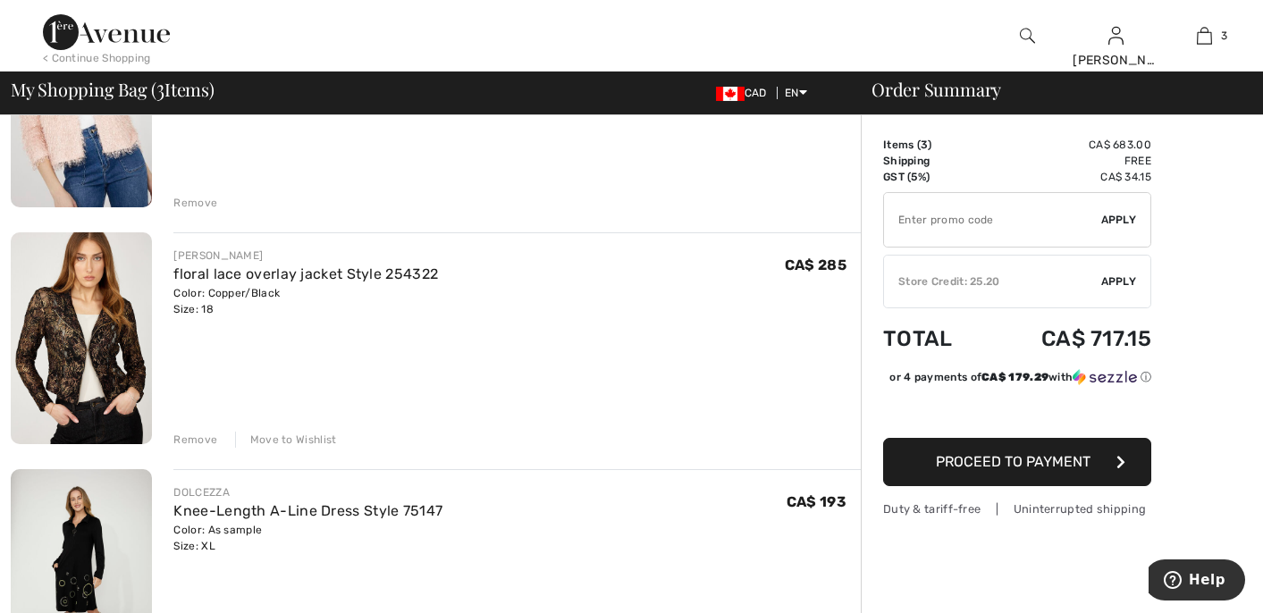
scroll to position [245, 0]
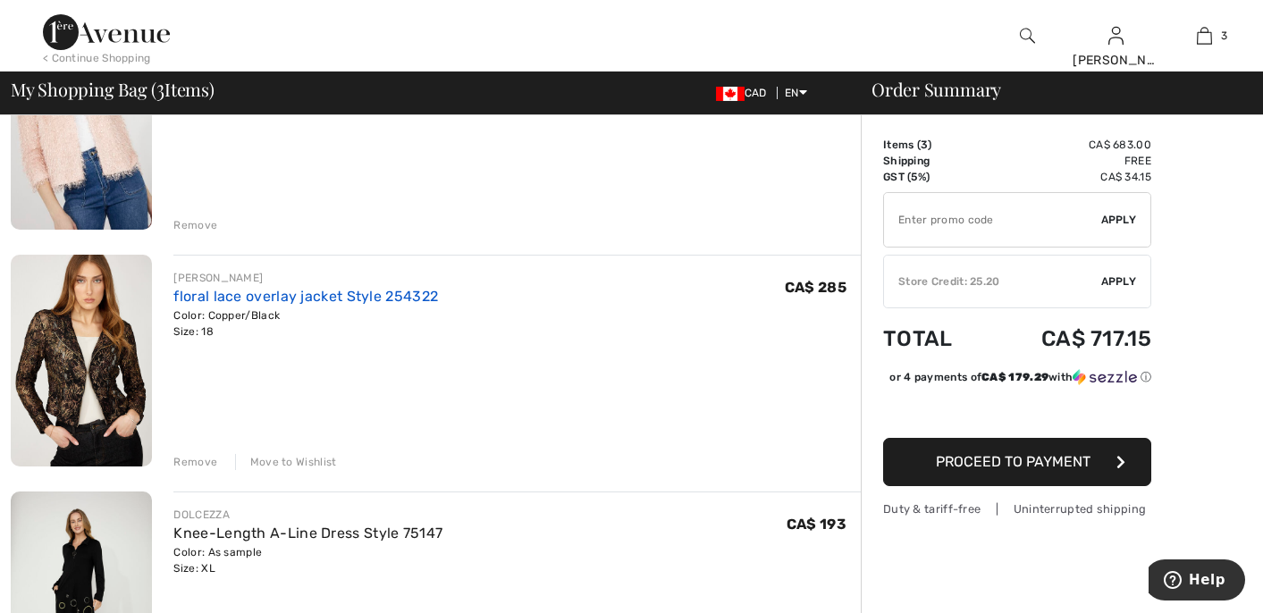
click at [365, 293] on link "floral lace overlay jacket Style 254322" at bounding box center [305, 296] width 265 height 17
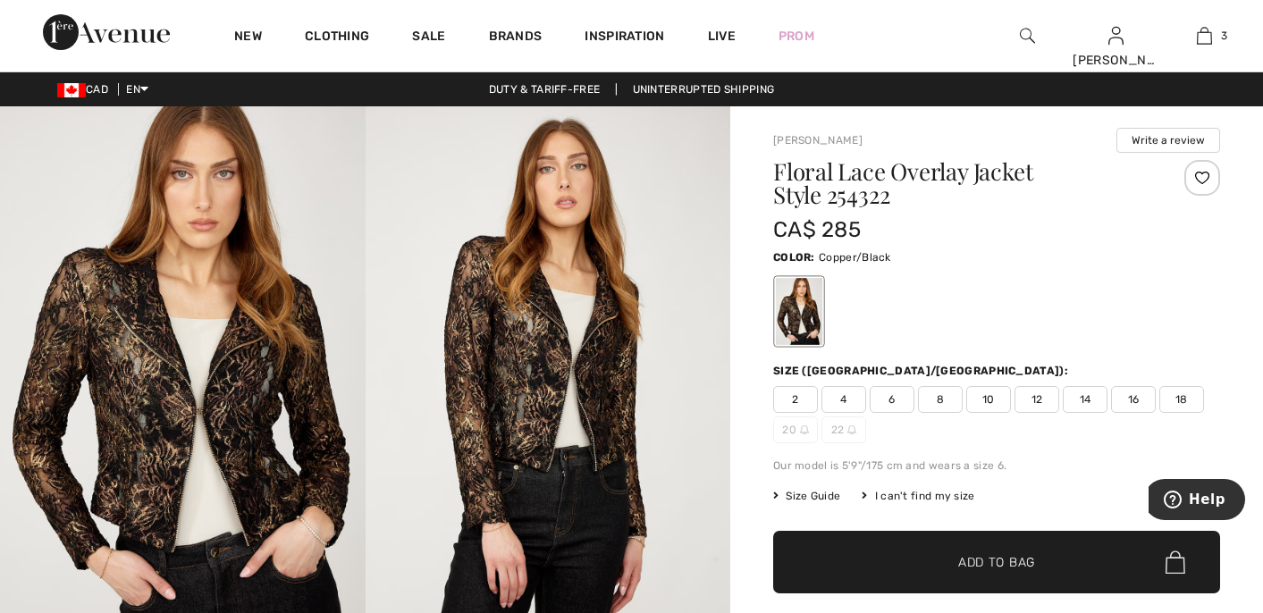
click at [1048, 262] on div "Color: Copper/Black" at bounding box center [996, 256] width 447 height 21
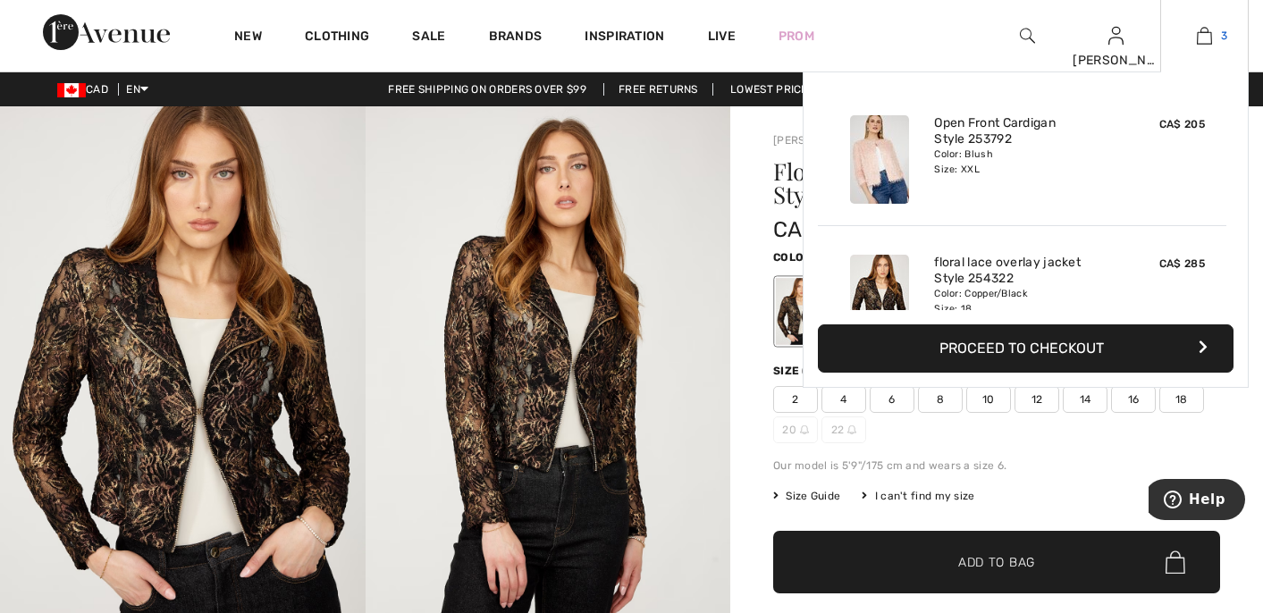
click at [1208, 35] on img at bounding box center [1204, 35] width 15 height 21
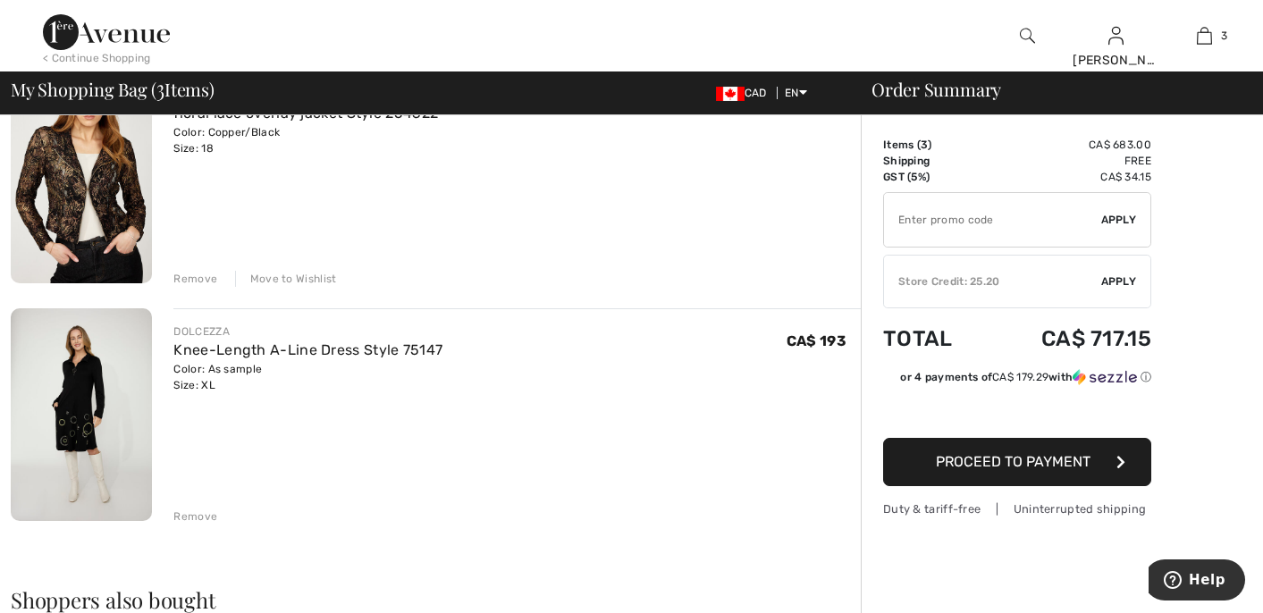
scroll to position [431, 0]
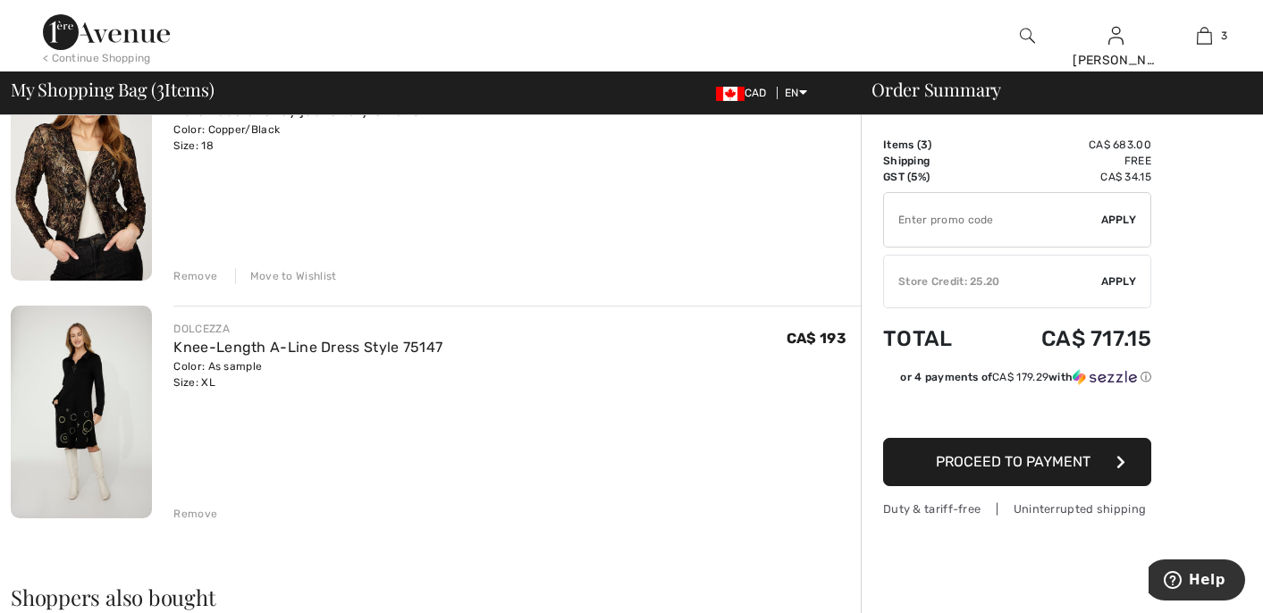
click at [185, 508] on div "Remove" at bounding box center [195, 514] width 44 height 16
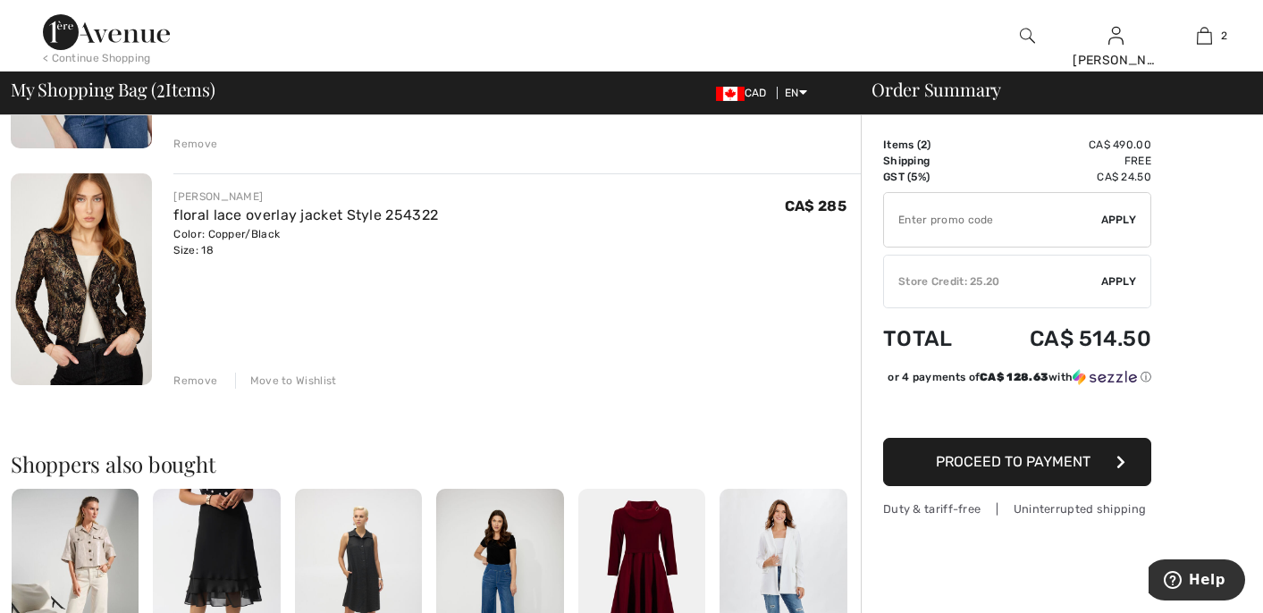
scroll to position [0, 0]
